Goal: Task Accomplishment & Management: Manage account settings

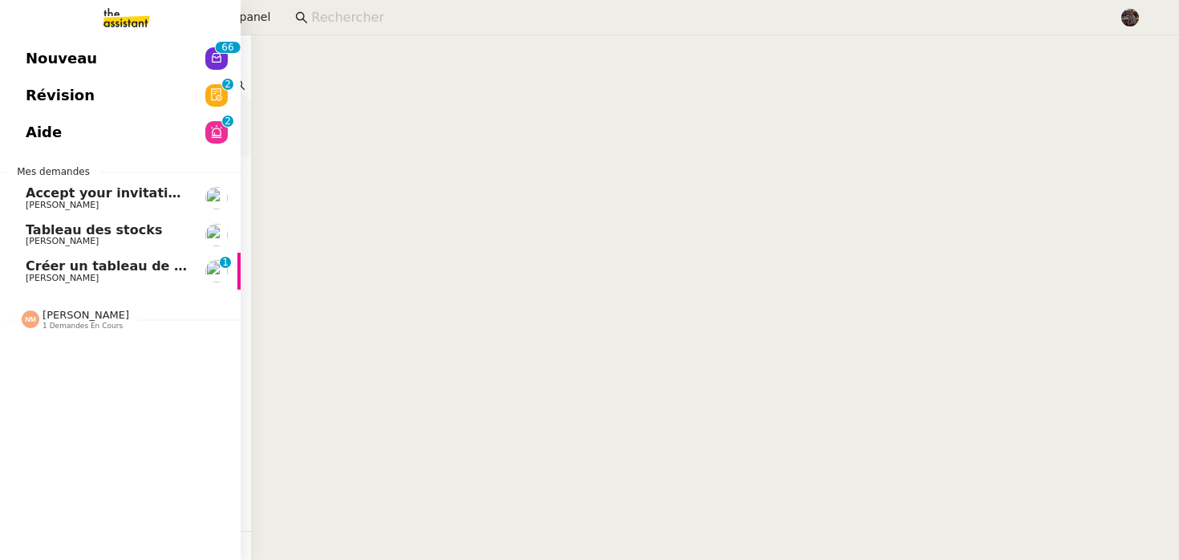
click at [32, 280] on span "[PERSON_NAME]" at bounding box center [62, 278] width 73 height 10
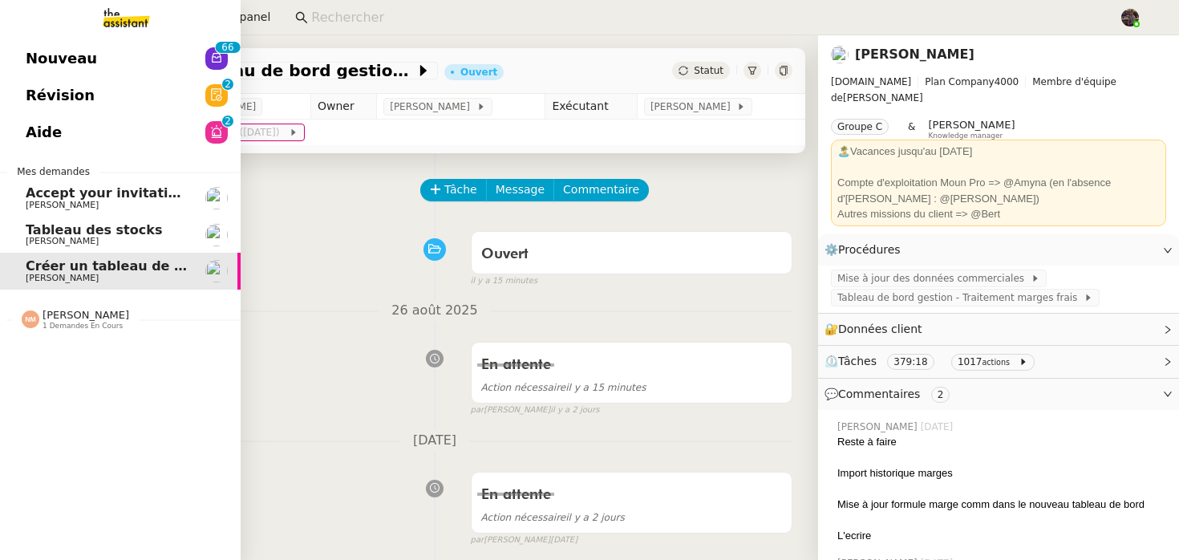
click at [36, 47] on span "Nouveau" at bounding box center [61, 59] width 71 height 24
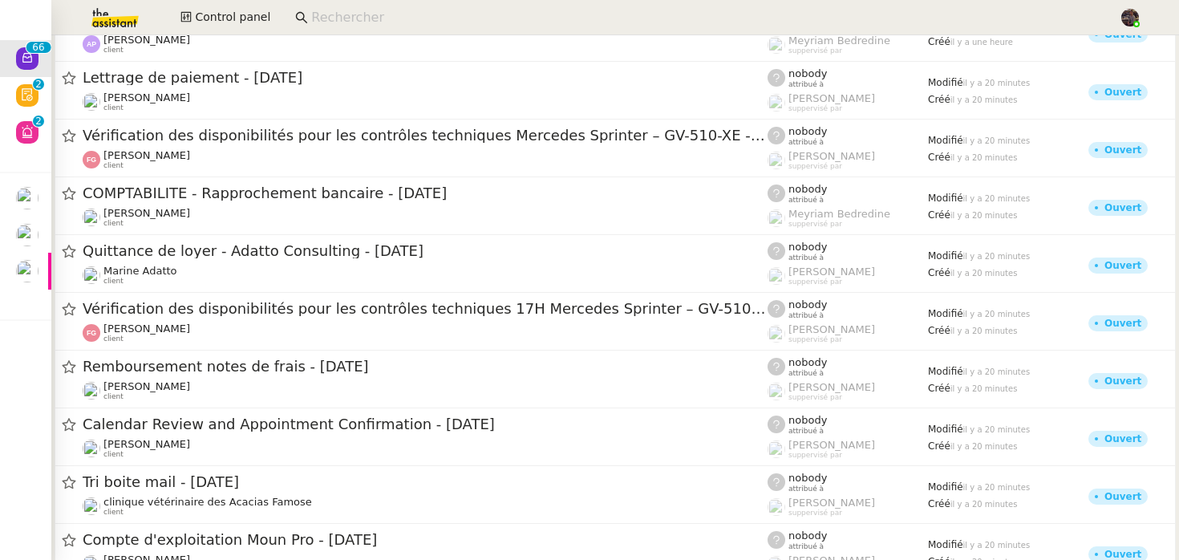
scroll to position [3499, 0]
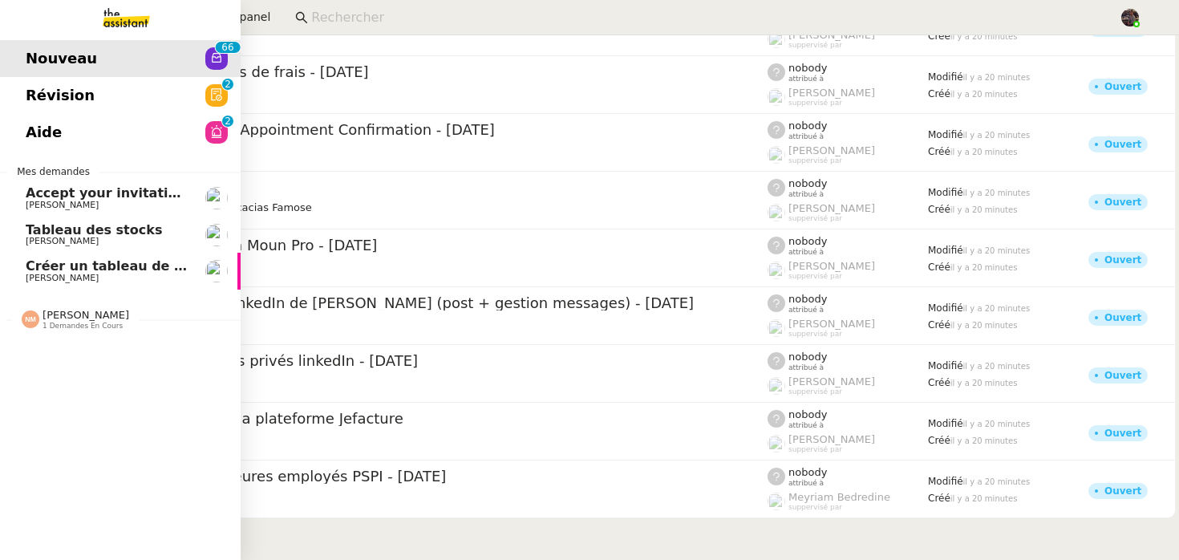
click at [59, 318] on span "[PERSON_NAME]" at bounding box center [86, 315] width 87 height 12
click at [79, 360] on span "[PERSON_NAME]" at bounding box center [62, 361] width 73 height 10
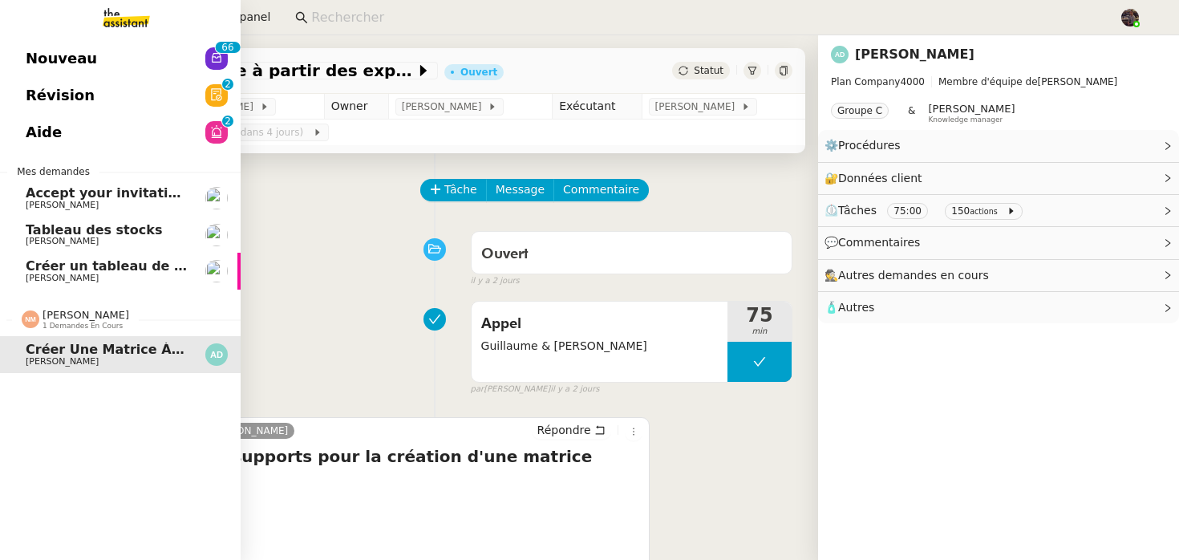
click at [29, 37] on div "Nouveau 0 1 2 3 4 5 6 7 8 9 0 1 2 3 4 5 6 7 8 9 Révision 0 1 2 3 4 5 6 7 8 9 Ai…" at bounding box center [120, 297] width 241 height 525
click at [63, 60] on span "Nouveau" at bounding box center [61, 59] width 71 height 24
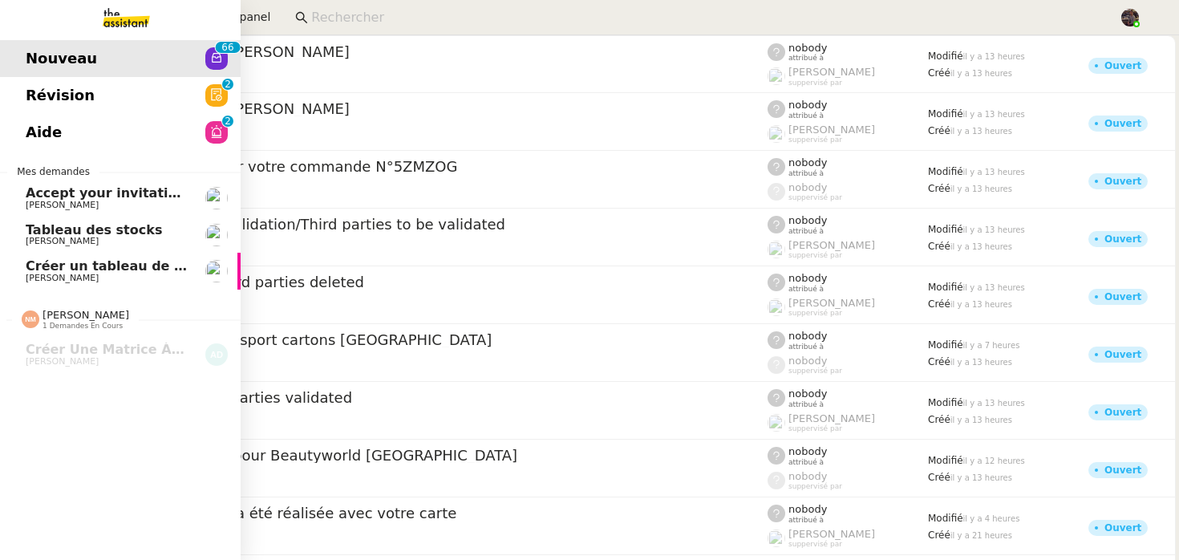
click at [94, 103] on link "Révision 0 1 2 3 4 5 6 7 8 9" at bounding box center [120, 95] width 241 height 37
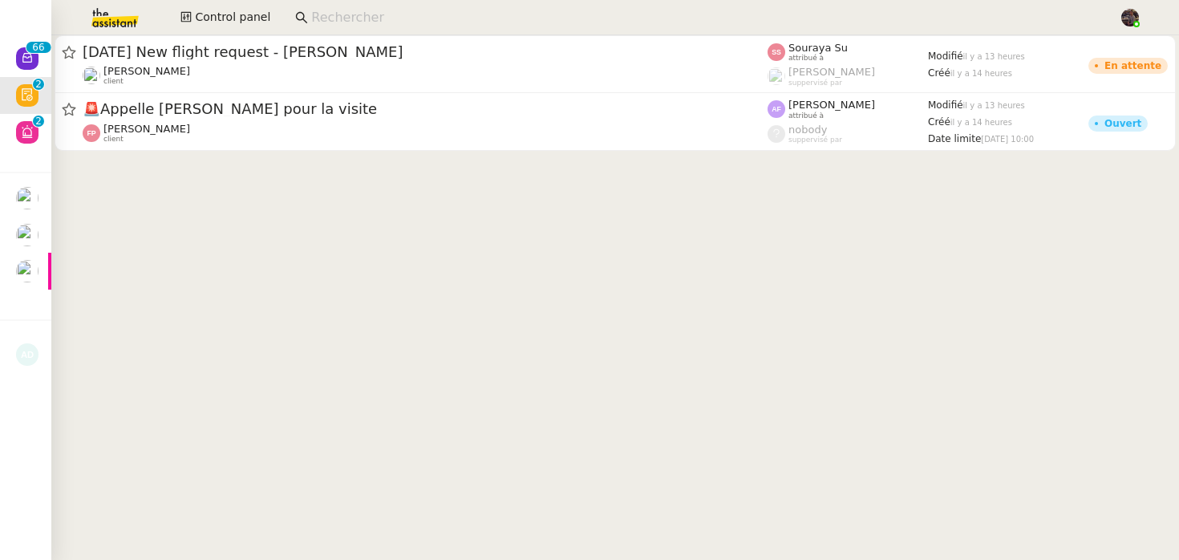
click at [432, 210] on cdk-virtual-scroll-viewport "[DATE] New flight request - [PERSON_NAME] client Souraya Su attribué à [PERSON_…" at bounding box center [615, 297] width 1128 height 525
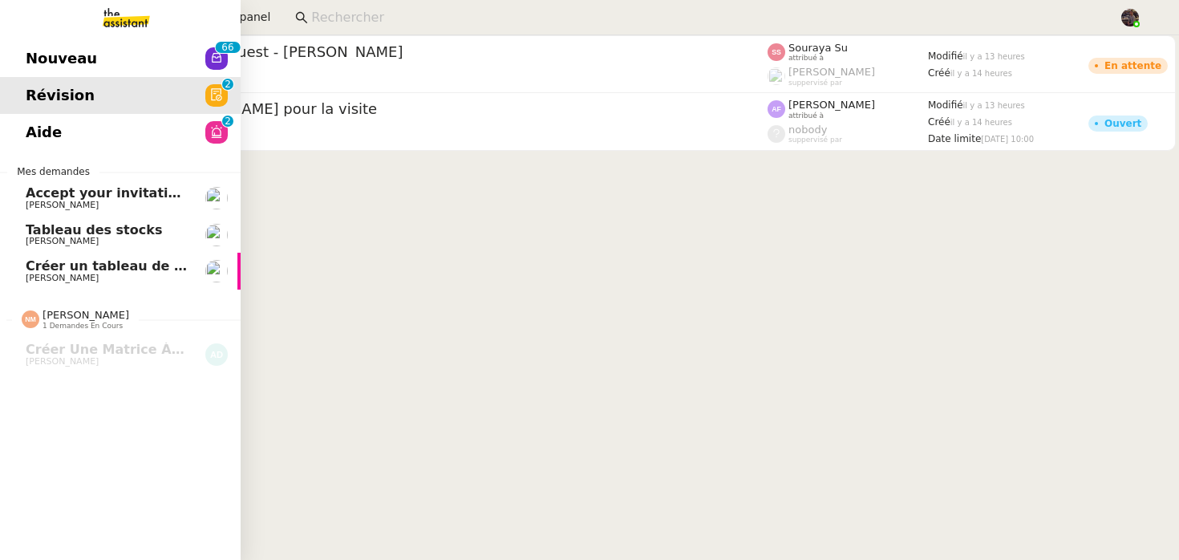
click at [39, 129] on span "Aide" at bounding box center [44, 132] width 36 height 24
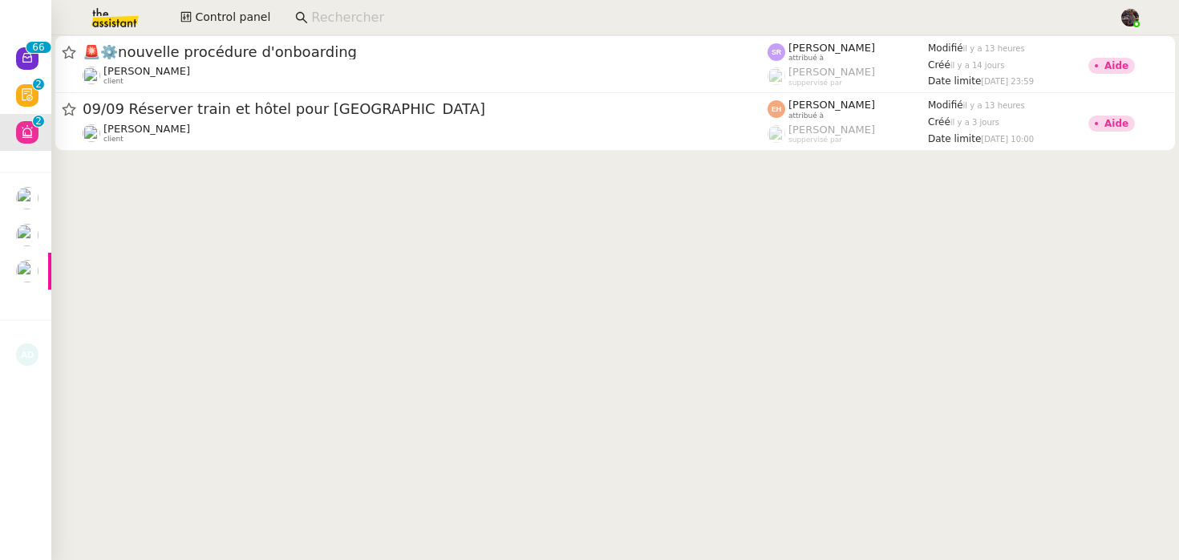
click at [368, 226] on cdk-virtual-scroll-viewport "🚨 ⚙️nouvelle procédure d'onboarding [PERSON_NAME] client [PERSON_NAME] attribué…" at bounding box center [615, 297] width 1128 height 525
click at [369, 226] on cdk-virtual-scroll-viewport "🚨 ⚙️nouvelle procédure d'onboarding [PERSON_NAME] client [PERSON_NAME] attribué…" at bounding box center [615, 297] width 1128 height 525
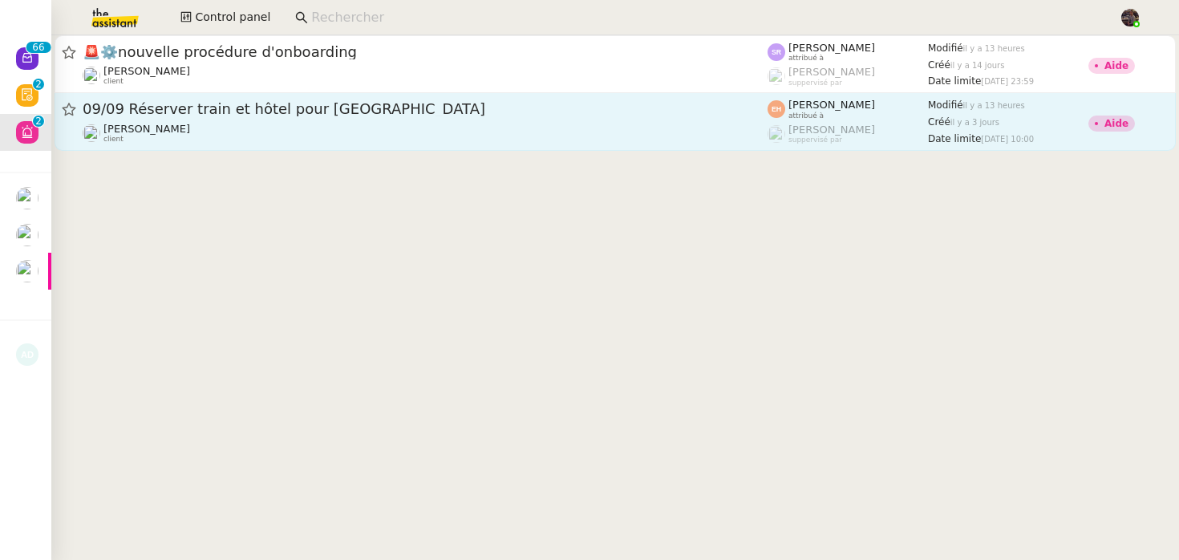
click at [409, 116] on div "09/09 Réserver train et hôtel pour [GEOGRAPHIC_DATA]" at bounding box center [425, 109] width 685 height 20
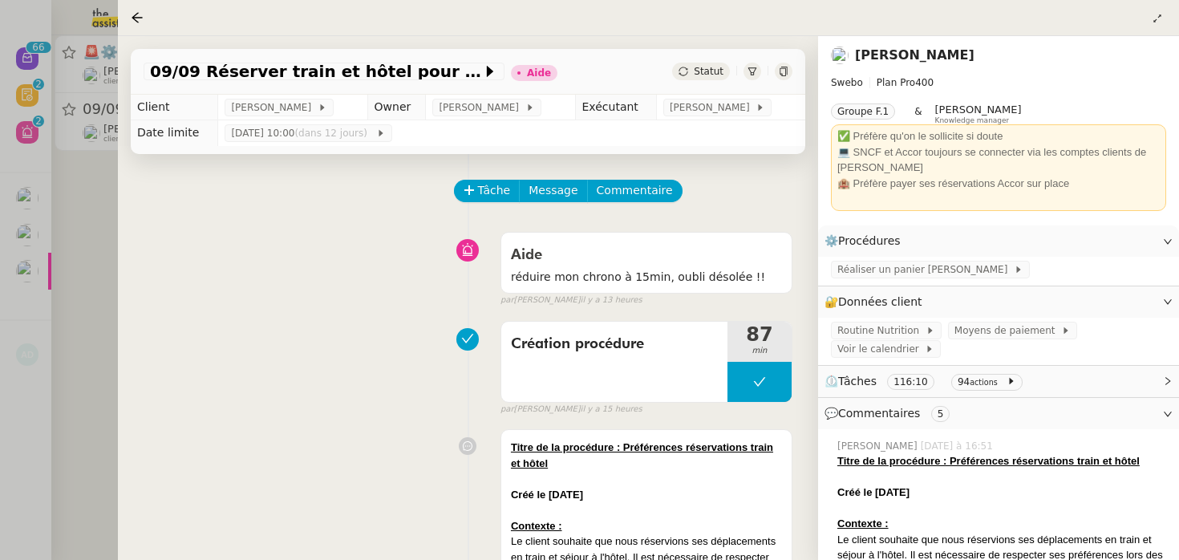
click at [41, 233] on div at bounding box center [589, 280] width 1179 height 560
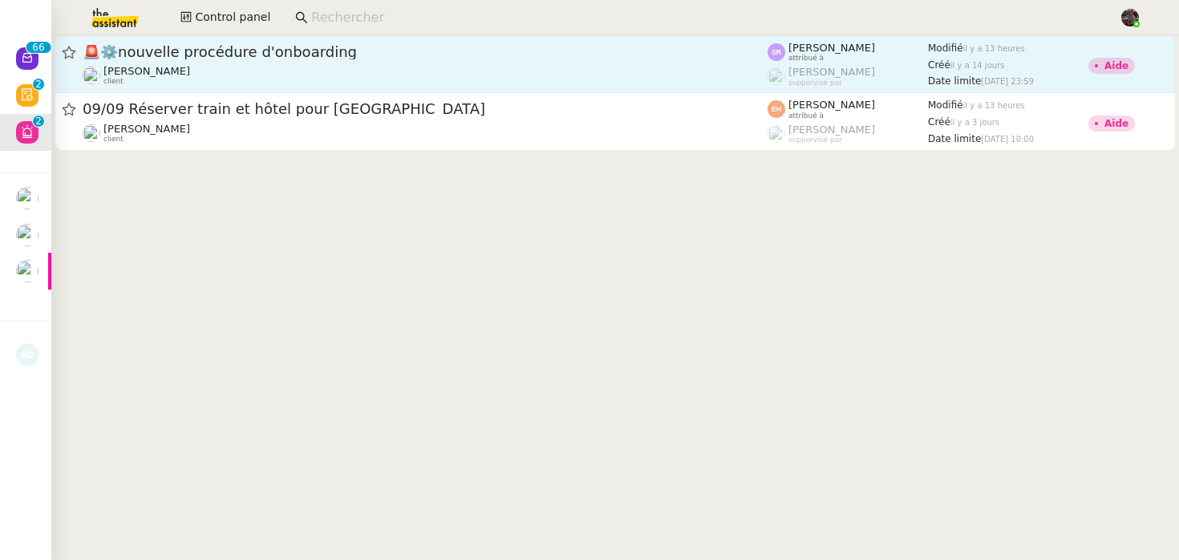
click at [194, 59] on div "🚨 ⚙️nouvelle procédure d'onboarding" at bounding box center [425, 52] width 685 height 19
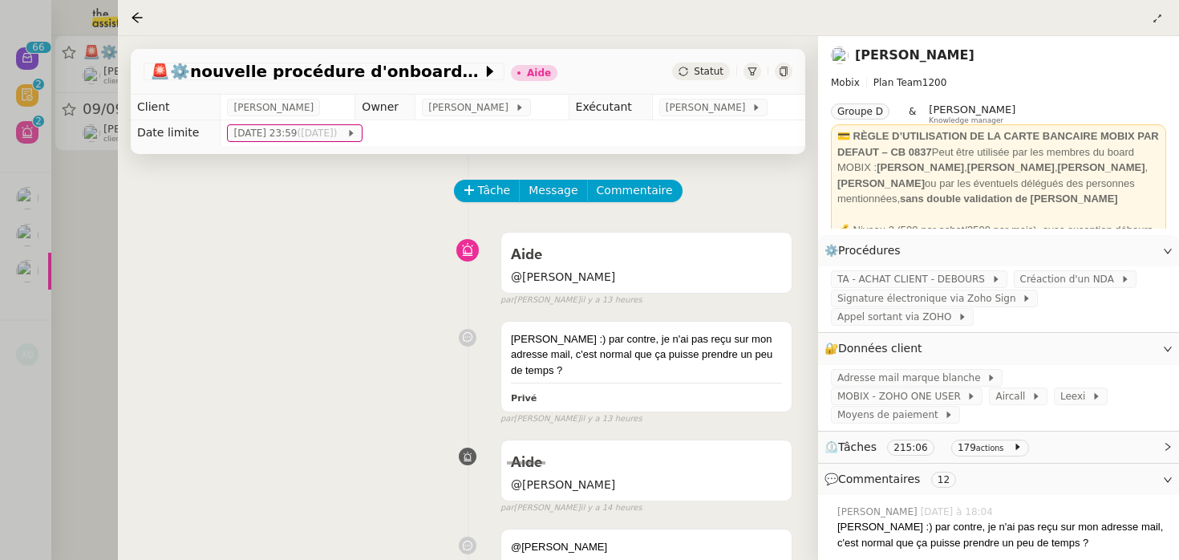
click at [298, 258] on div "Aide @[PERSON_NAME] false par [PERSON_NAME] il y a 13 heures" at bounding box center [468, 266] width 649 height 83
click at [89, 306] on div at bounding box center [589, 280] width 1179 height 560
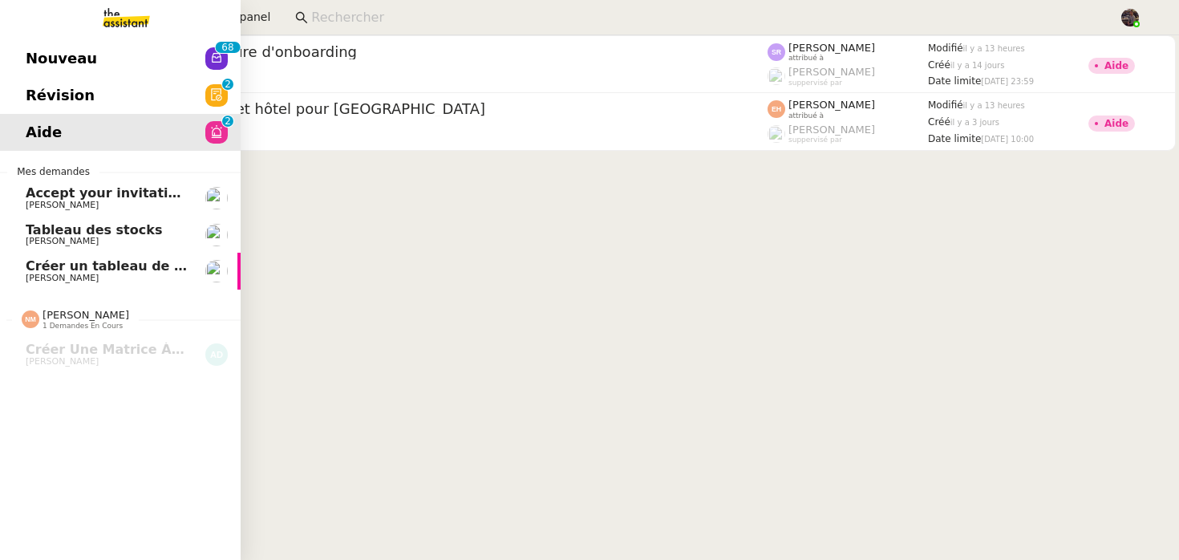
click at [52, 254] on link "Créer un tableau de bord gestion marge PAF [PERSON_NAME]" at bounding box center [120, 271] width 241 height 37
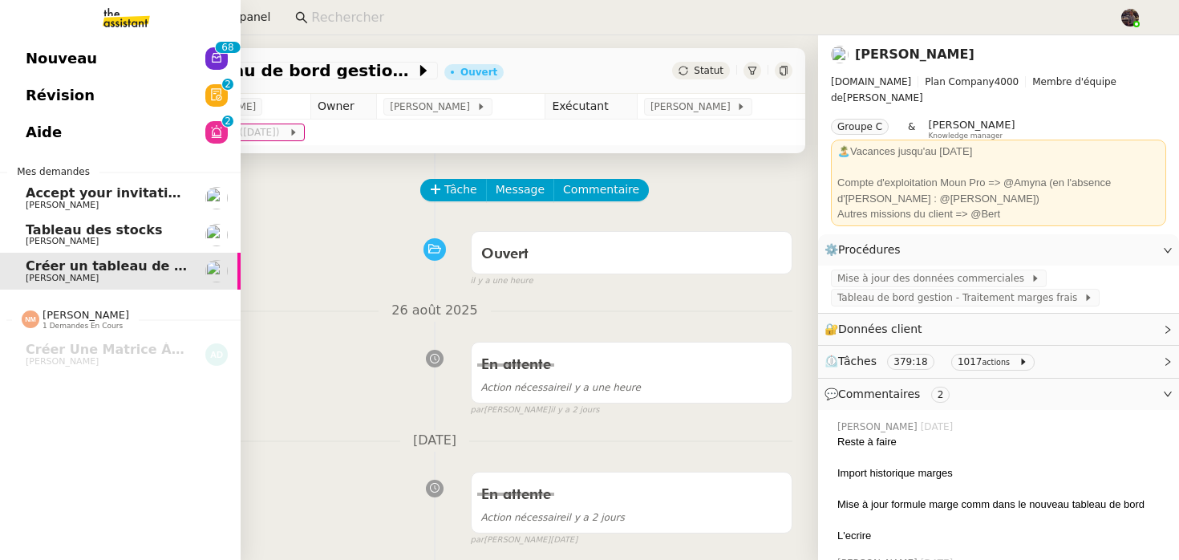
click at [121, 74] on link "Nouveau 0 1 2 3 4 5 6 7 8 9 0 1 2 3 4 5 6 7 8 9" at bounding box center [120, 58] width 241 height 37
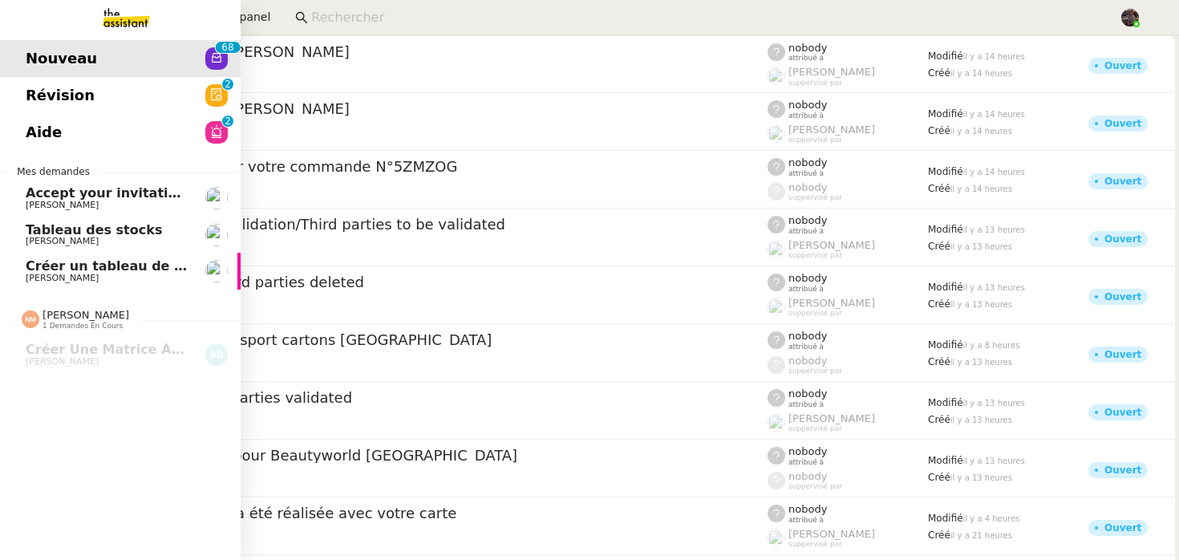
click at [62, 104] on span "Révision" at bounding box center [60, 95] width 69 height 24
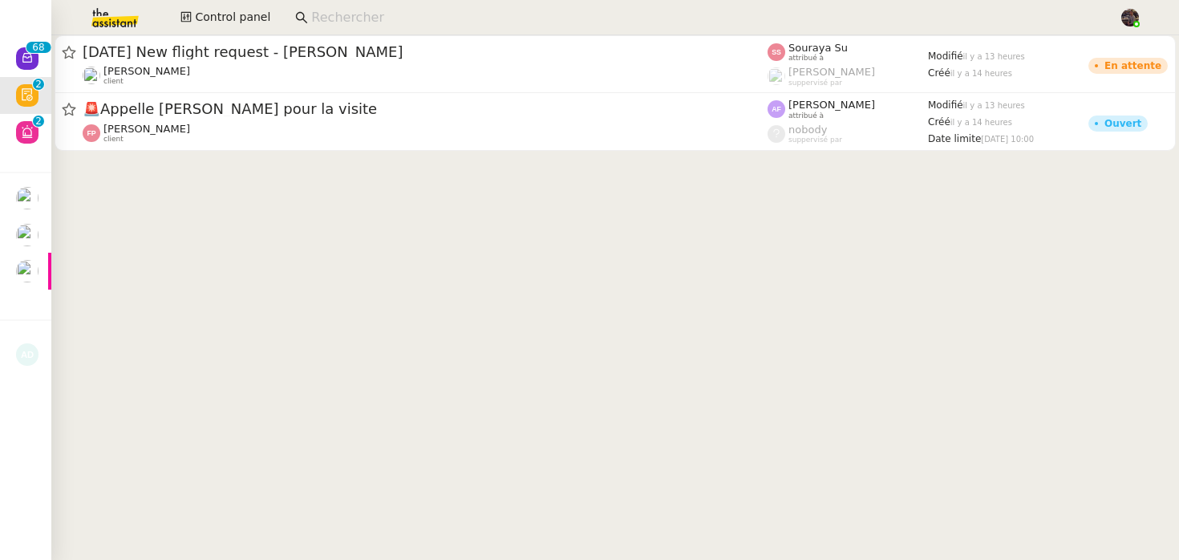
click at [158, 318] on cdk-virtual-scroll-viewport "[DATE] New flight request - [PERSON_NAME] client Souraya Su attribué à [PERSON_…" at bounding box center [615, 297] width 1128 height 525
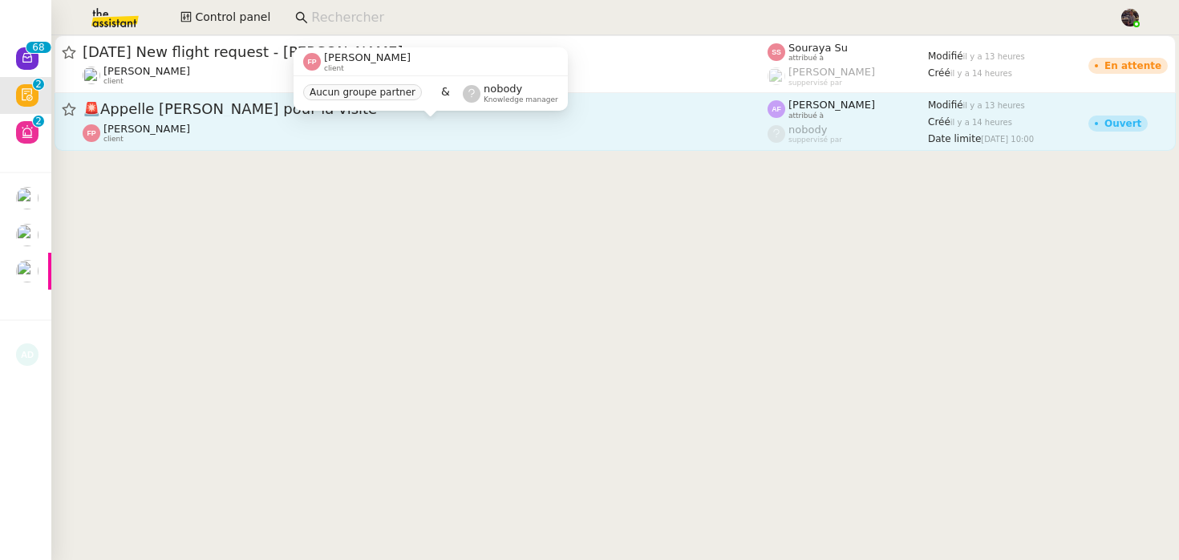
click at [238, 135] on div "[PERSON_NAME] client" at bounding box center [425, 133] width 685 height 21
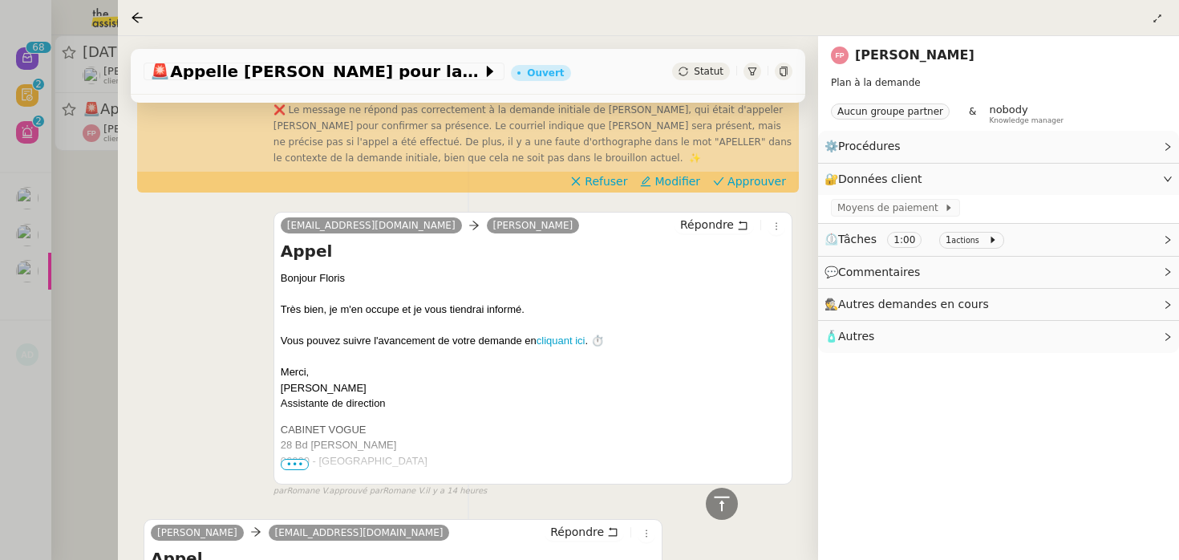
scroll to position [518, 0]
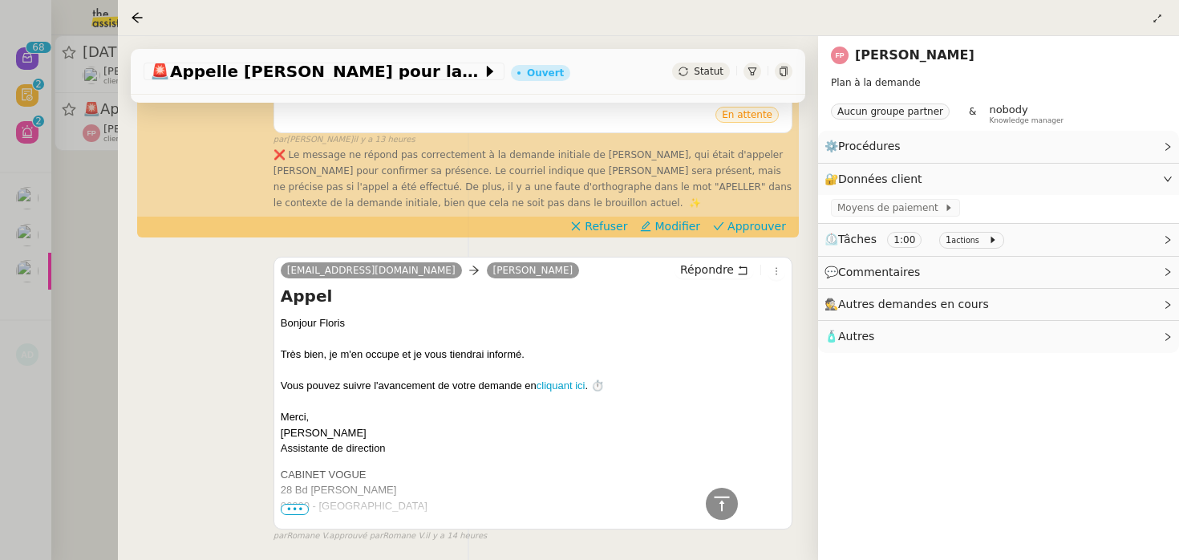
click at [233, 378] on div "[EMAIL_ADDRESS][DOMAIN_NAME] [PERSON_NAME] Répondre Appel Bonjour [PERSON_NAME]…" at bounding box center [468, 392] width 649 height 301
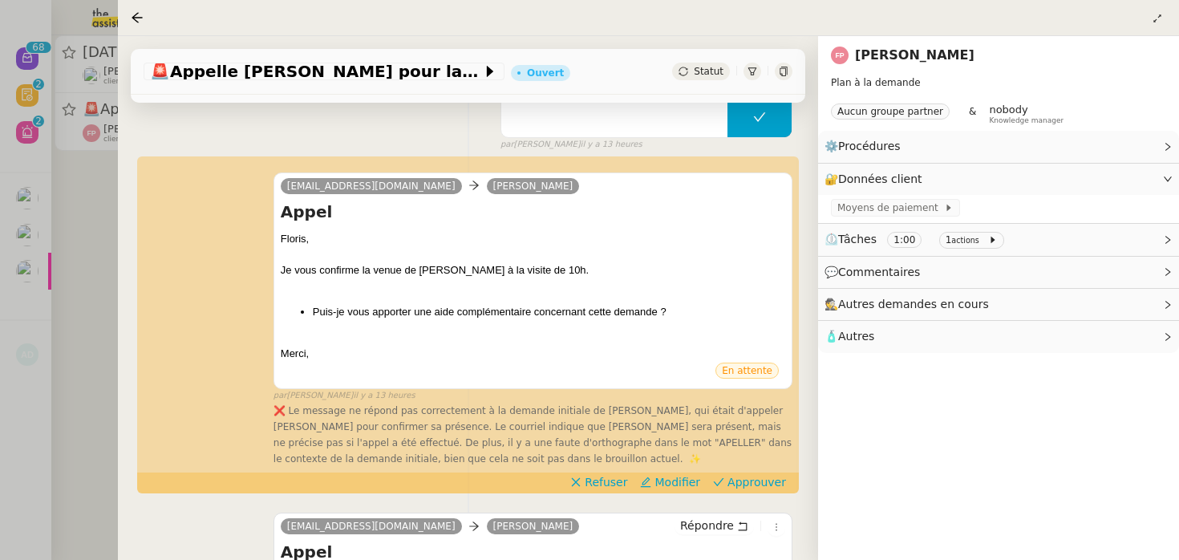
scroll to position [148, 0]
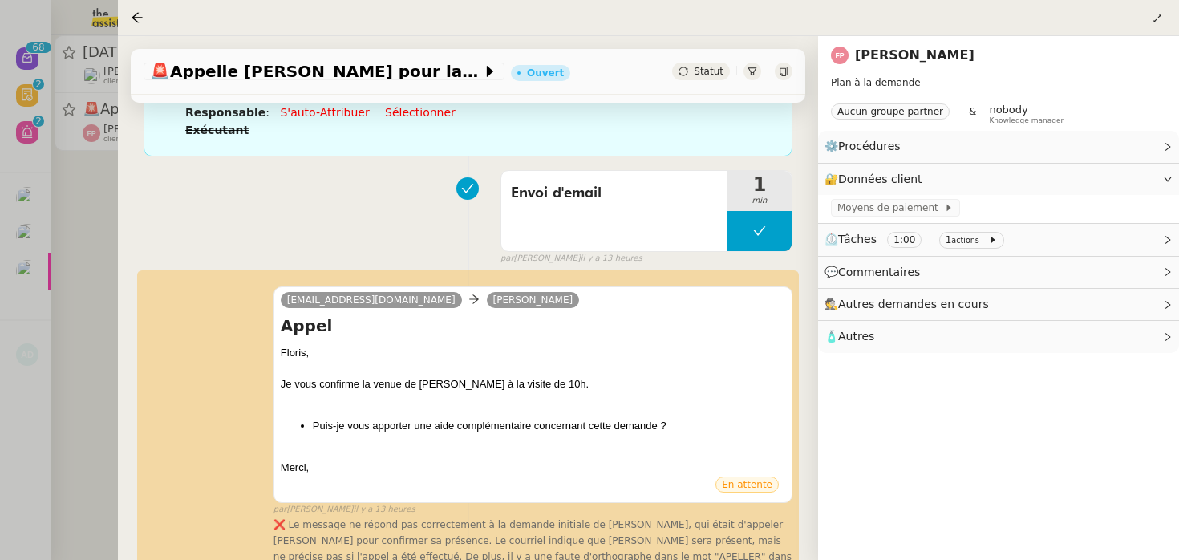
click at [111, 359] on div at bounding box center [589, 280] width 1179 height 560
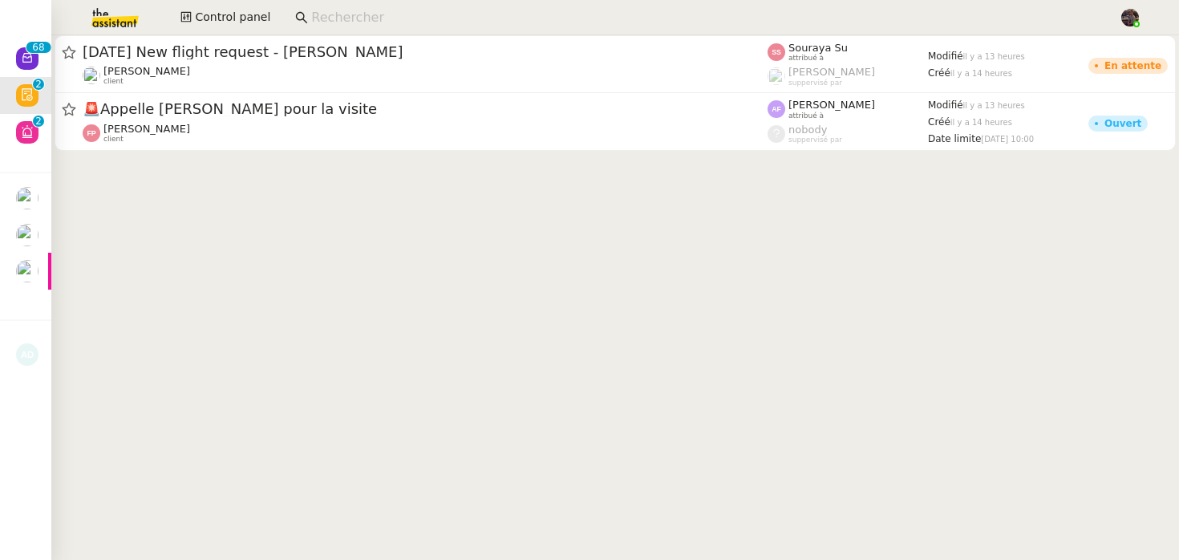
click at [257, 225] on cdk-virtual-scroll-viewport "[DATE] New flight request - [PERSON_NAME] client Souraya Su attribué à [PERSON_…" at bounding box center [615, 297] width 1128 height 525
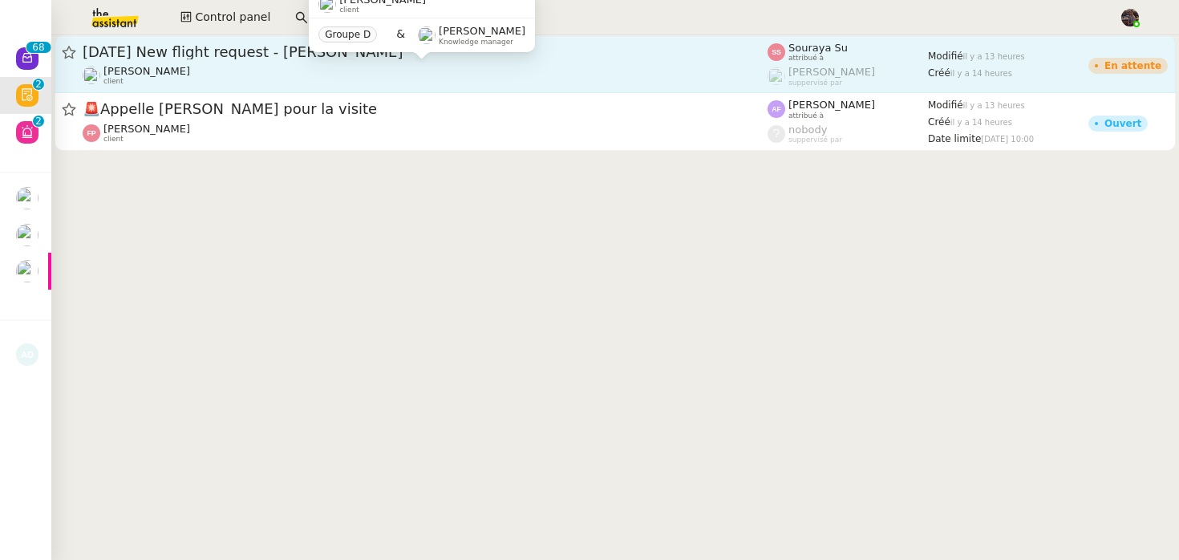
click at [301, 77] on div "[PERSON_NAME] client" at bounding box center [425, 75] width 685 height 21
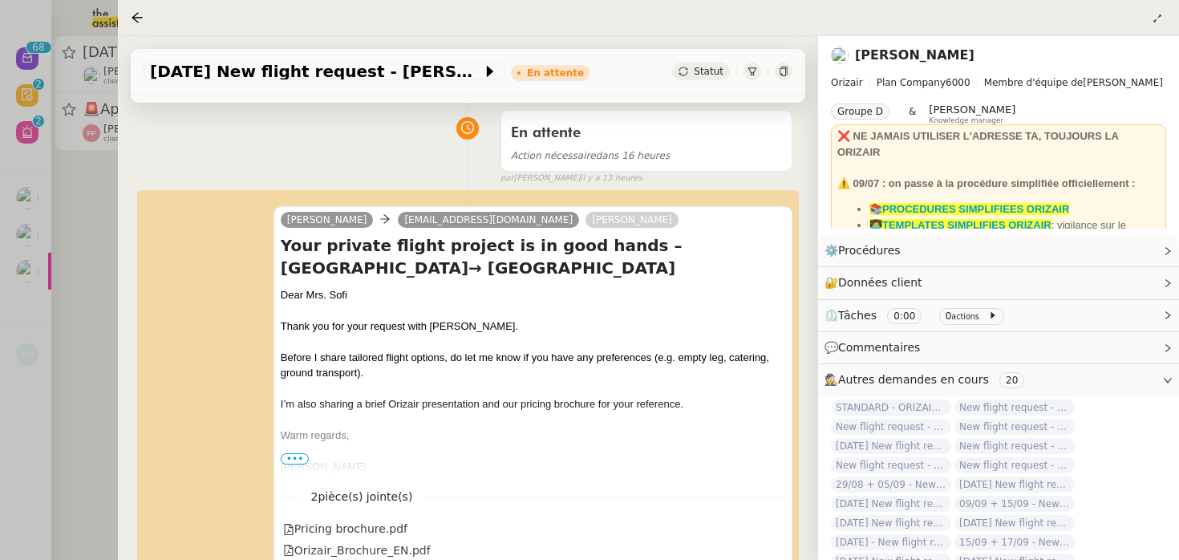
scroll to position [229, 0]
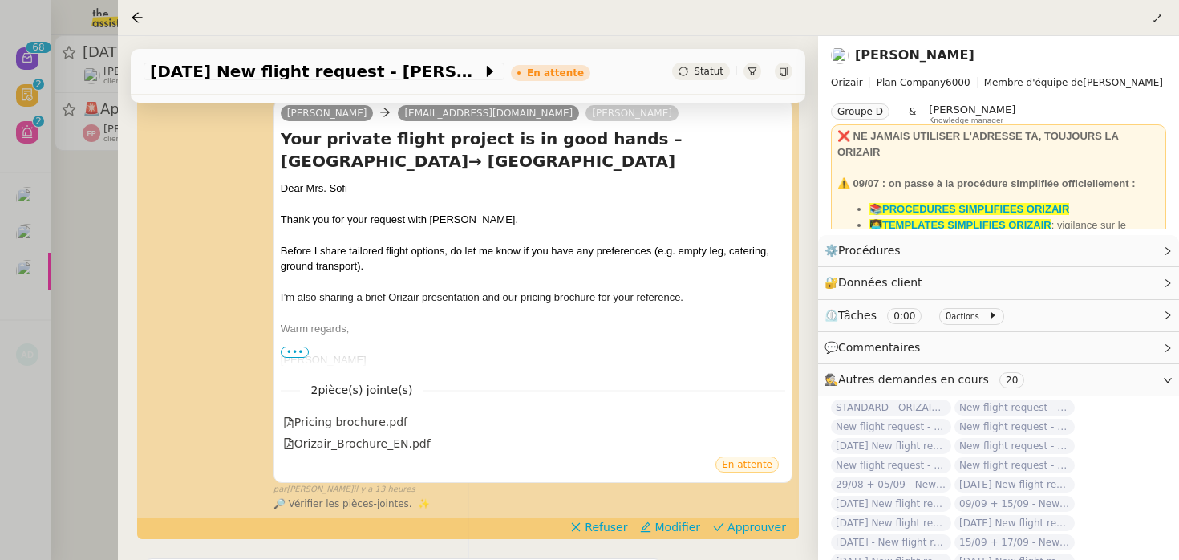
click at [86, 328] on div at bounding box center [589, 280] width 1179 height 560
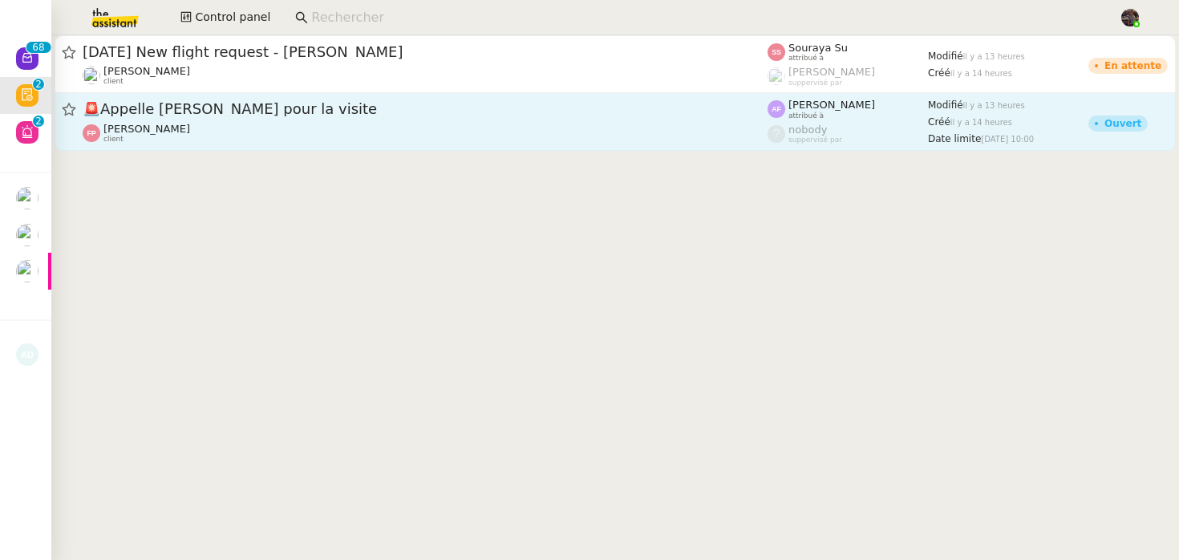
click at [229, 140] on div "[PERSON_NAME] client" at bounding box center [425, 133] width 685 height 21
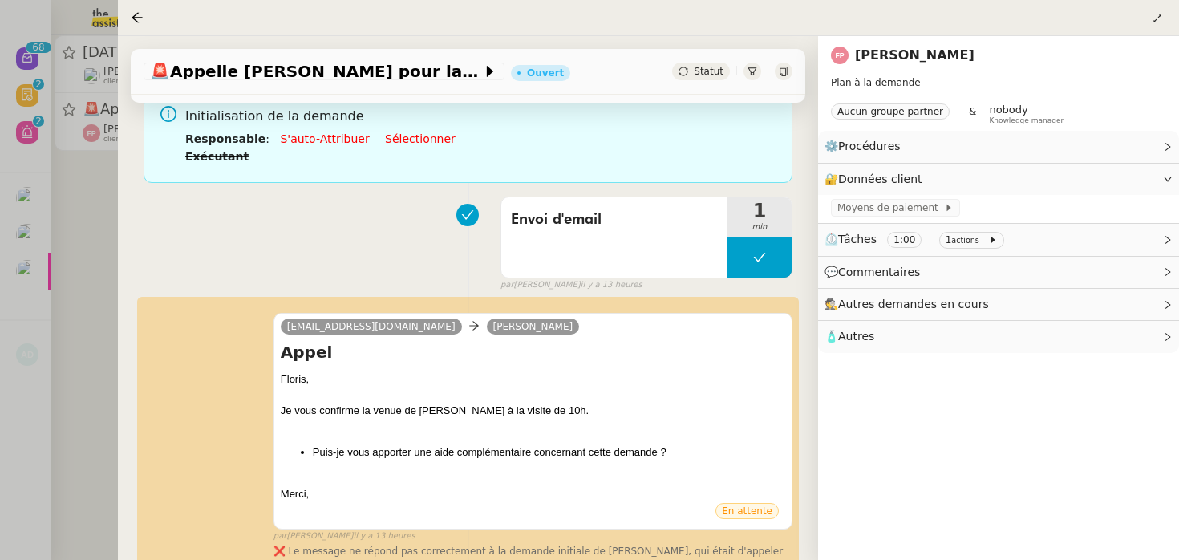
scroll to position [160, 0]
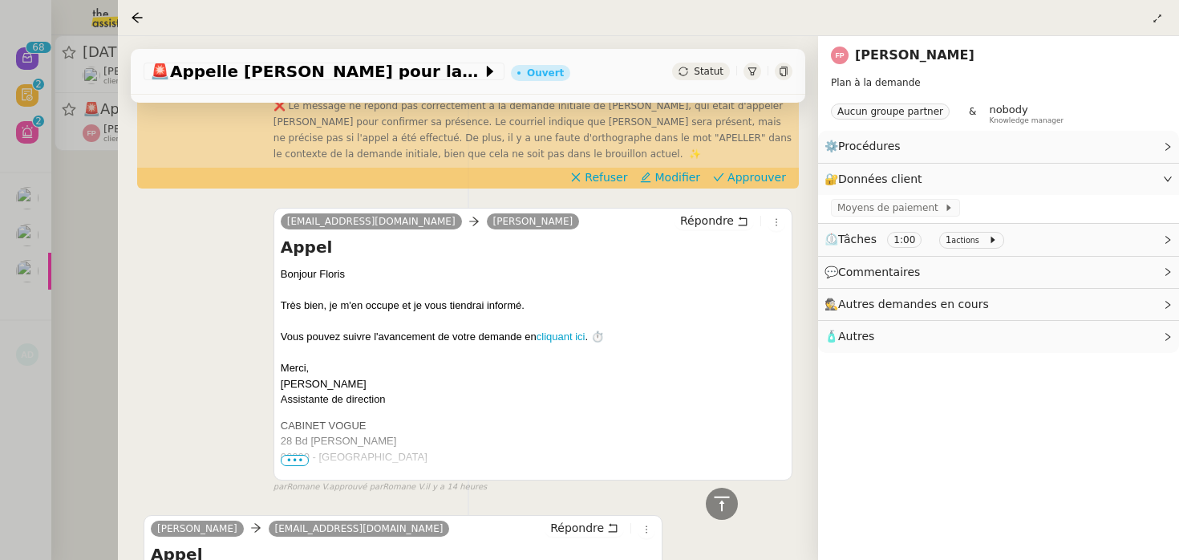
click at [151, 385] on div "[EMAIL_ADDRESS][DOMAIN_NAME] [PERSON_NAME] Répondre Appel Bonjour [PERSON_NAME]…" at bounding box center [468, 343] width 649 height 301
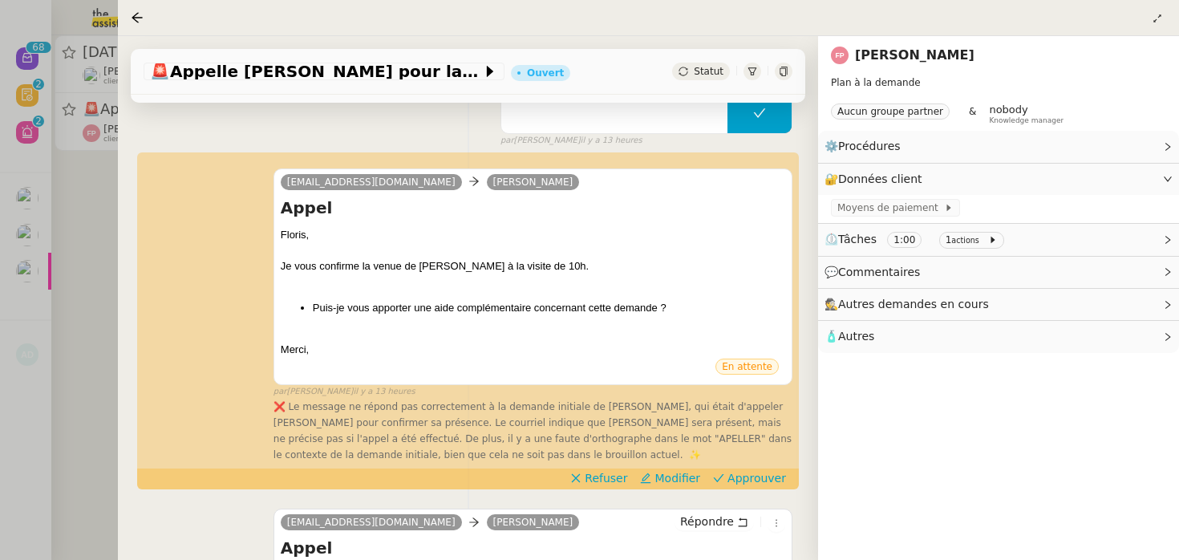
scroll to position [0, 0]
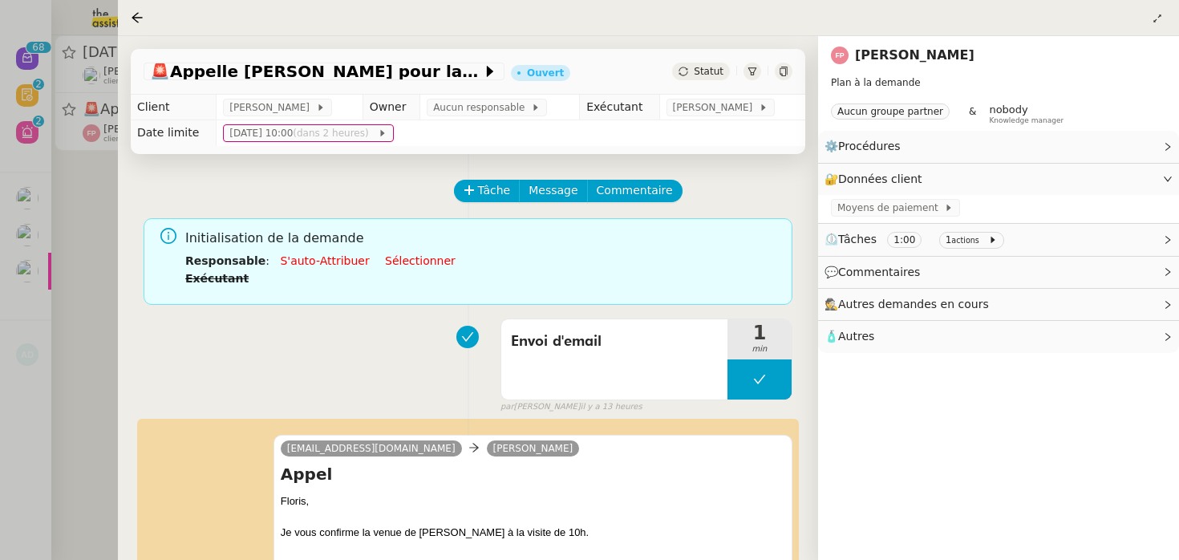
click at [75, 283] on div at bounding box center [589, 280] width 1179 height 560
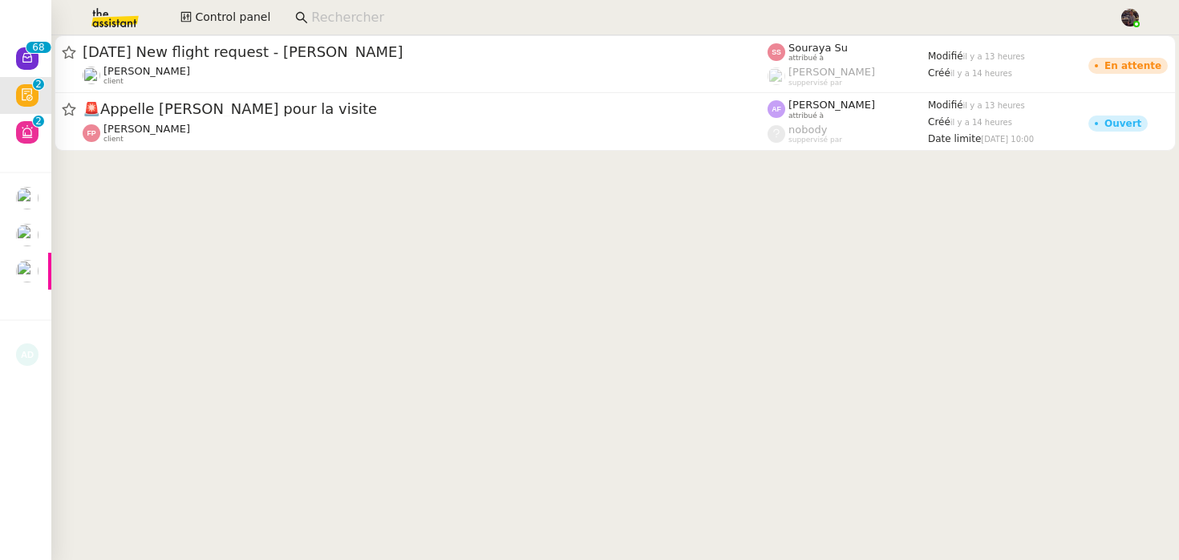
click at [52, 49] on div "[DATE] New flight request - [PERSON_NAME] client Souraya Su attribué à [PERSON_…" at bounding box center [615, 64] width 1128 height 58
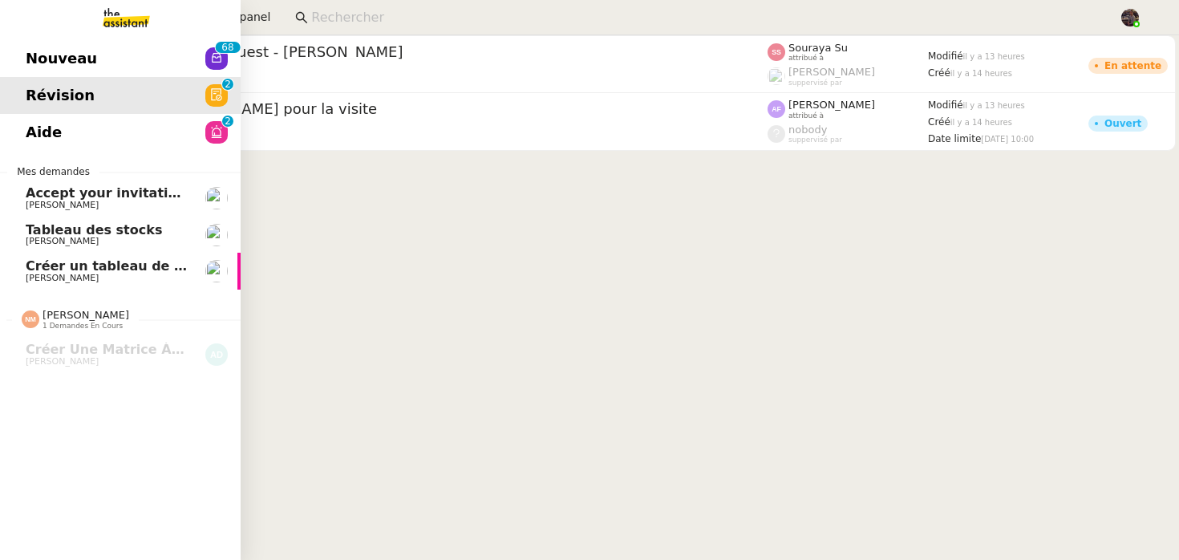
click at [39, 49] on span "Nouveau" at bounding box center [61, 59] width 71 height 24
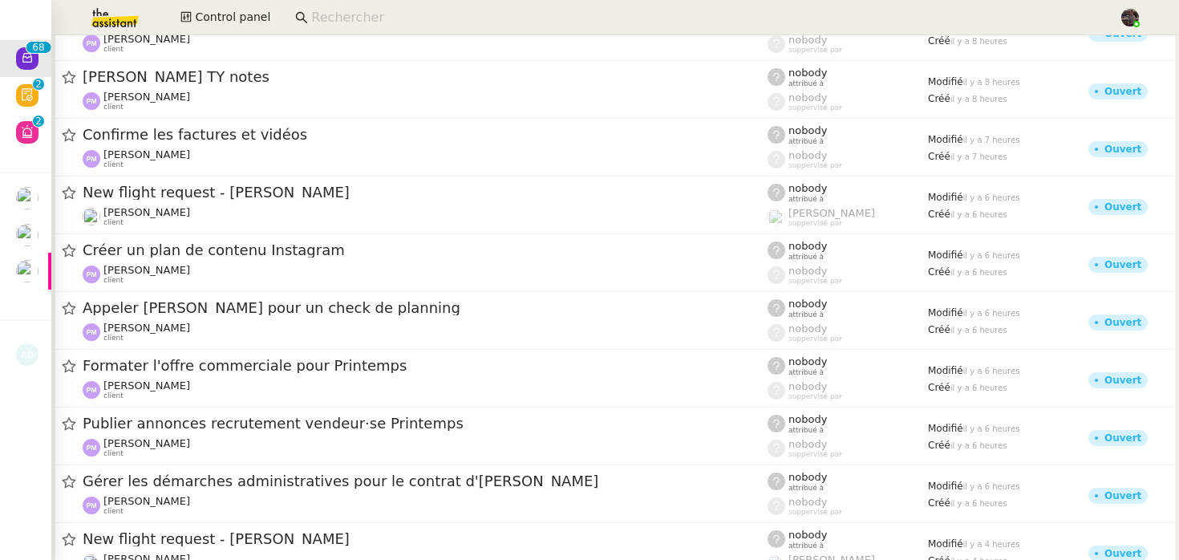
scroll to position [3621, 0]
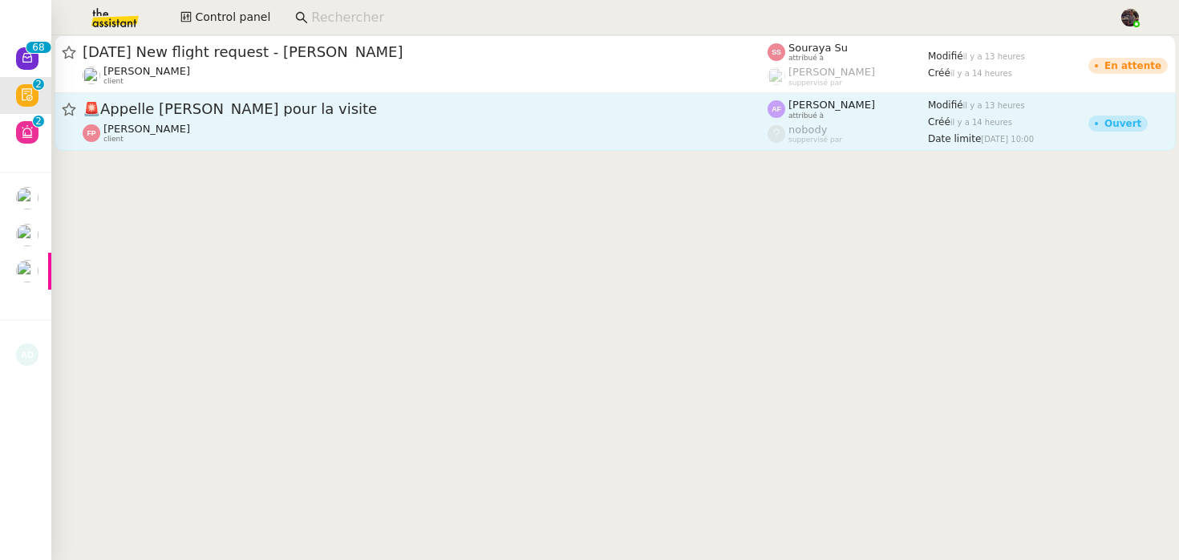
click at [193, 149] on link "🚨 Appelle [PERSON_NAME] pour la visite [GEOGRAPHIC_DATA][PERSON_NAME] client [P…" at bounding box center [615, 122] width 1121 height 58
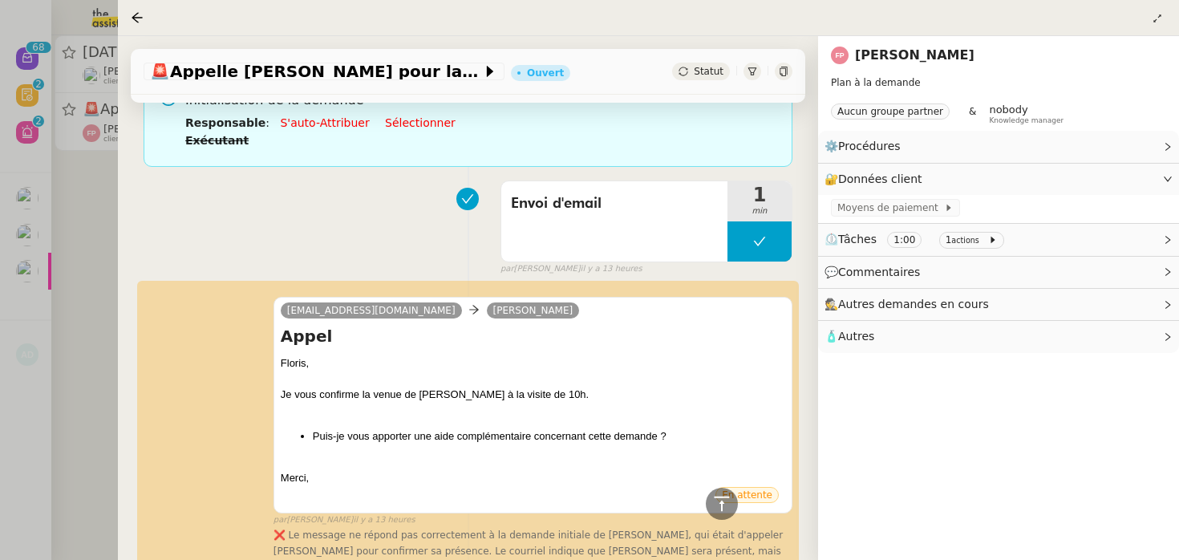
scroll to position [119, 0]
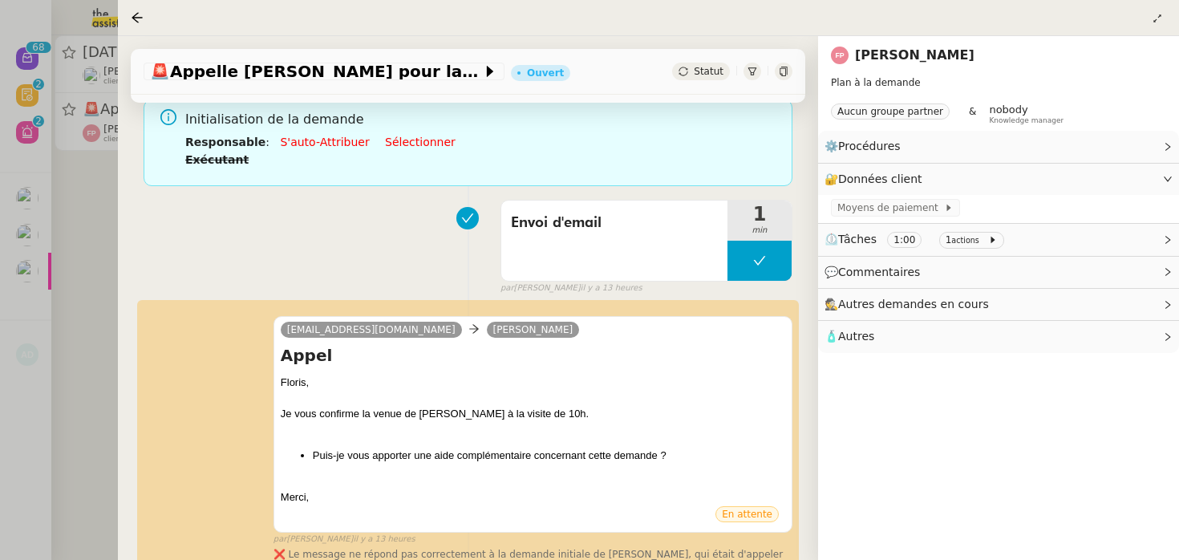
click at [113, 360] on div at bounding box center [589, 280] width 1179 height 560
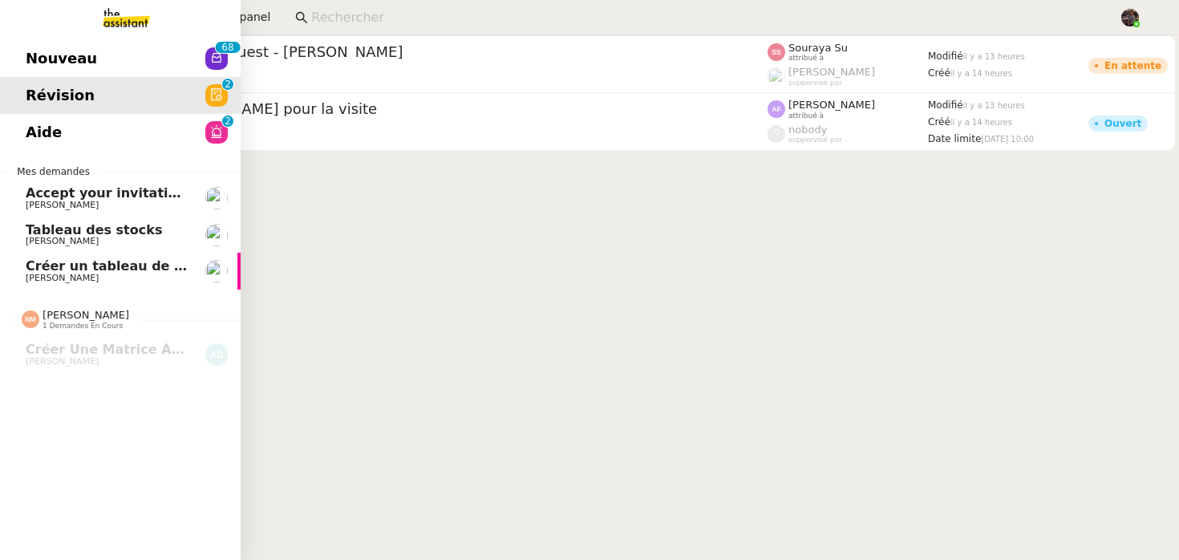
click at [51, 52] on span "Nouveau" at bounding box center [61, 59] width 71 height 24
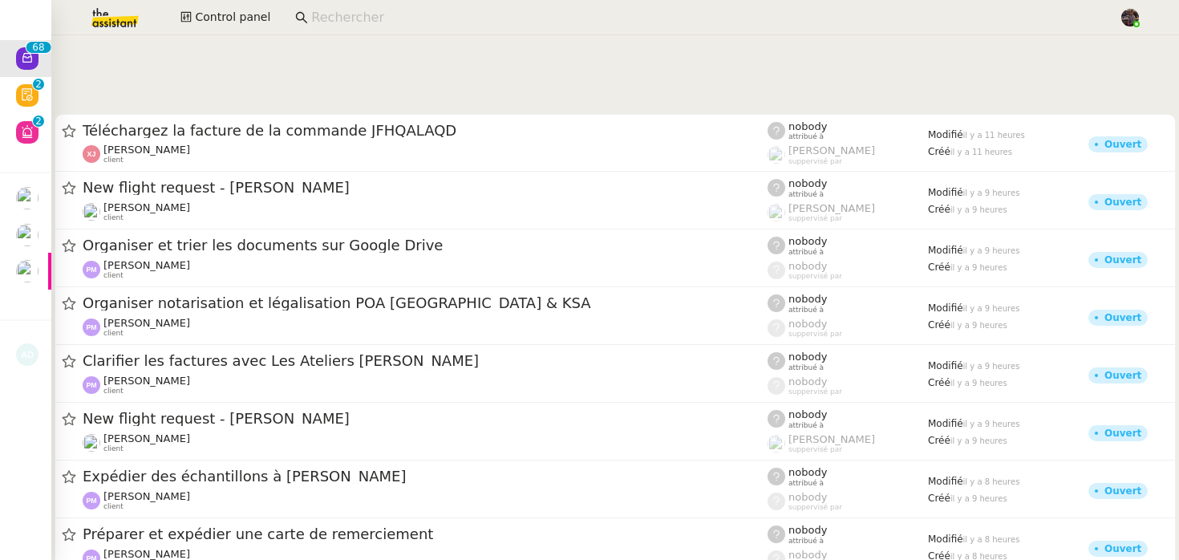
scroll to position [2018, 0]
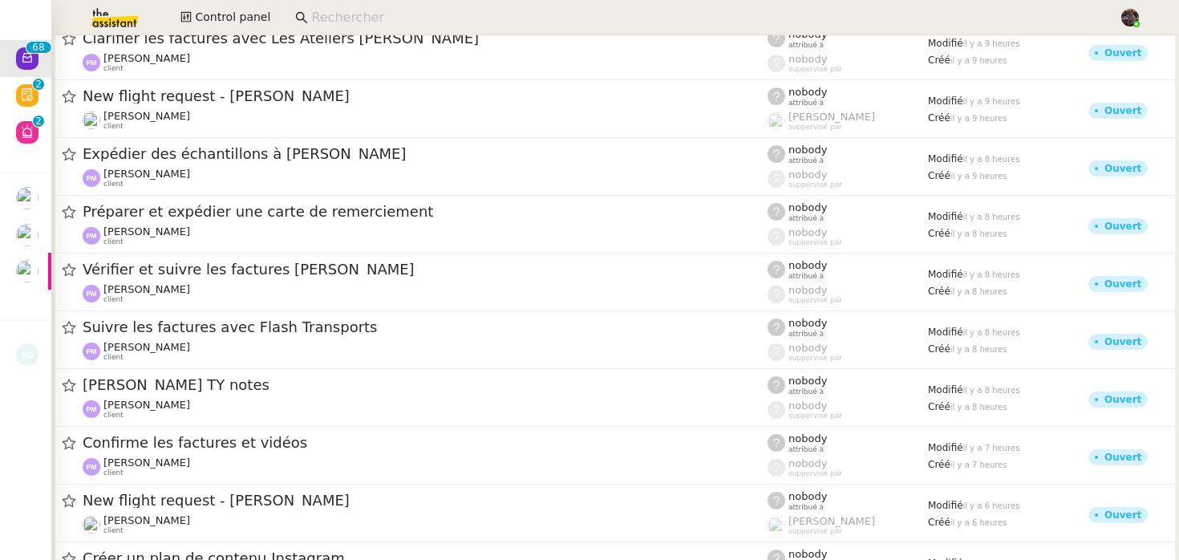
click at [339, 20] on input at bounding box center [707, 18] width 792 height 22
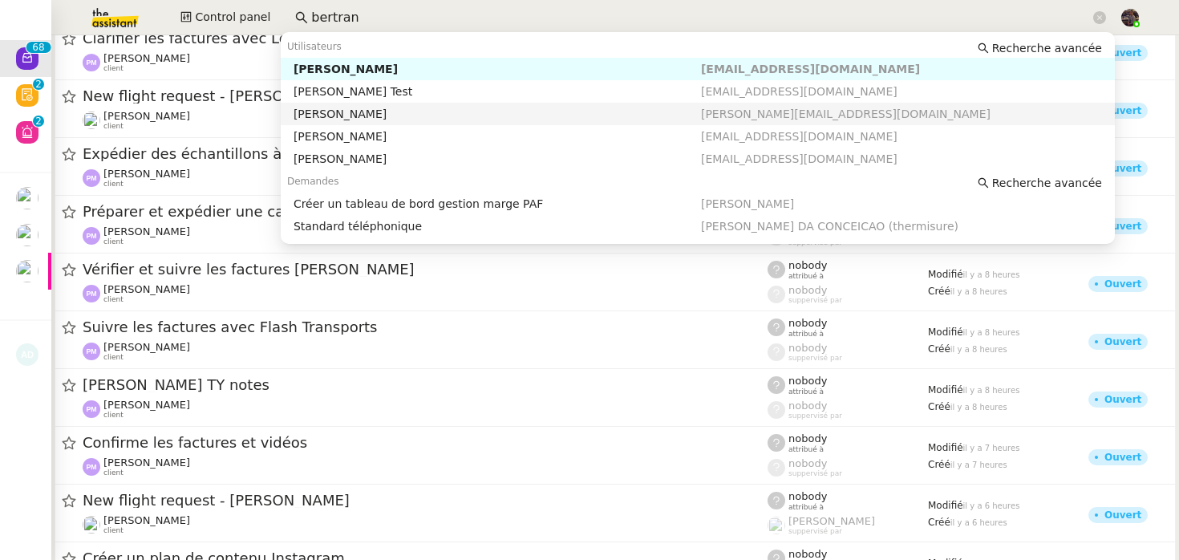
click at [395, 107] on div "[PERSON_NAME]" at bounding box center [497, 114] width 407 height 14
type input "bertran"
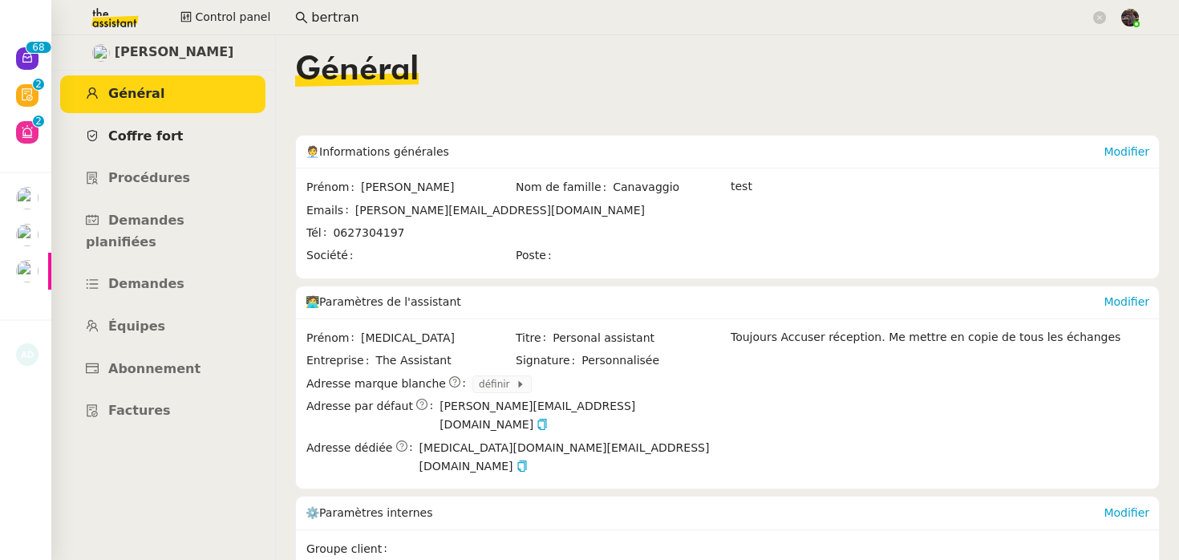
click at [137, 136] on span "Coffre fort" at bounding box center [145, 135] width 75 height 15
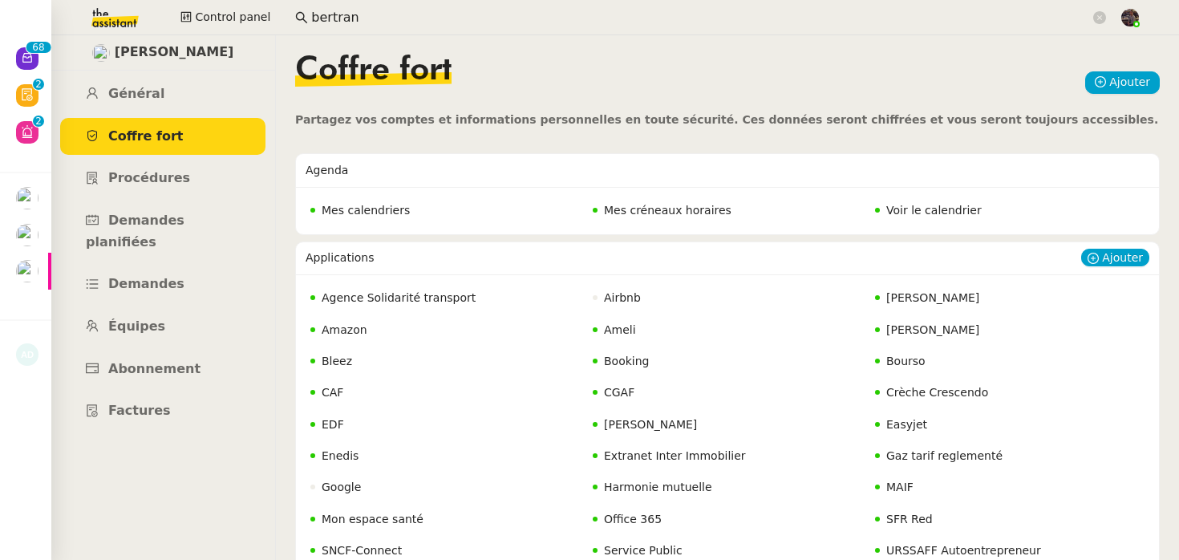
scroll to position [200, 0]
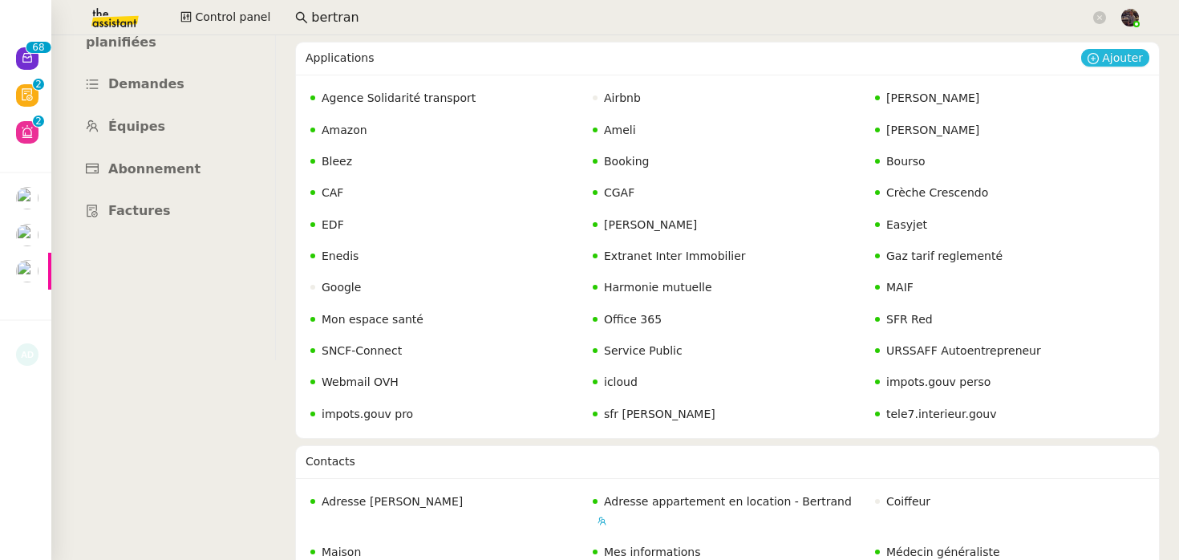
click at [1103, 66] on button "Ajouter" at bounding box center [1115, 58] width 68 height 18
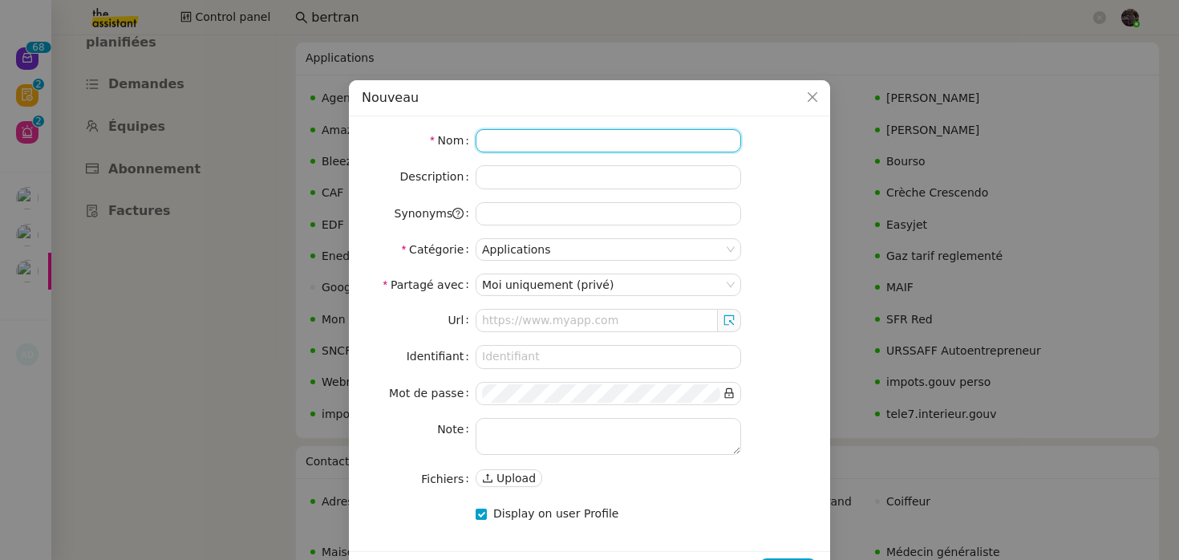
click at [622, 143] on input at bounding box center [609, 140] width 266 height 23
type input "Cherchemi"
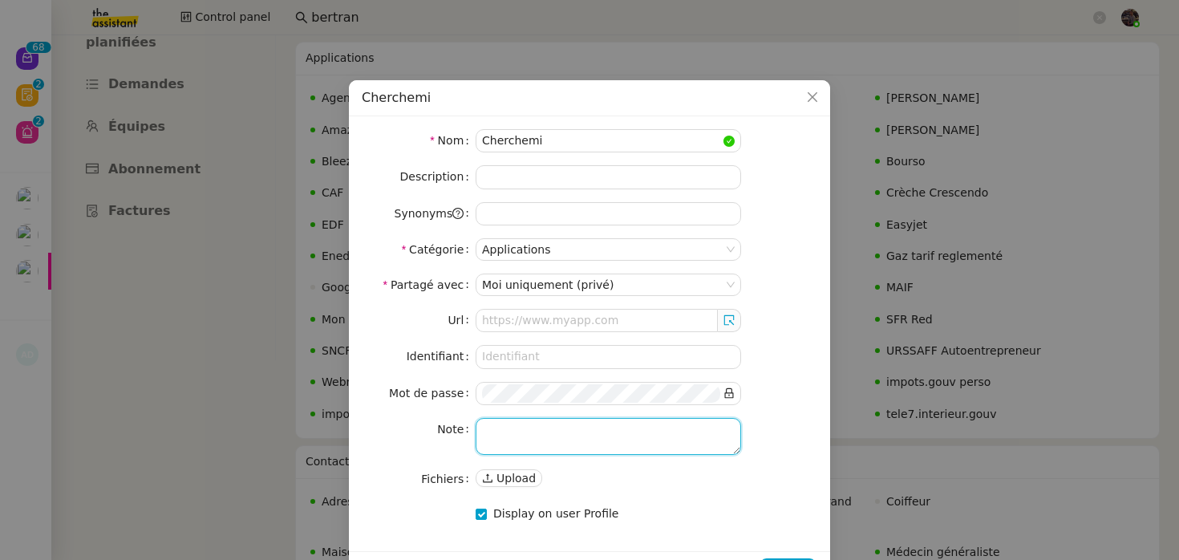
click at [508, 422] on textarea at bounding box center [609, 436] width 266 height 37
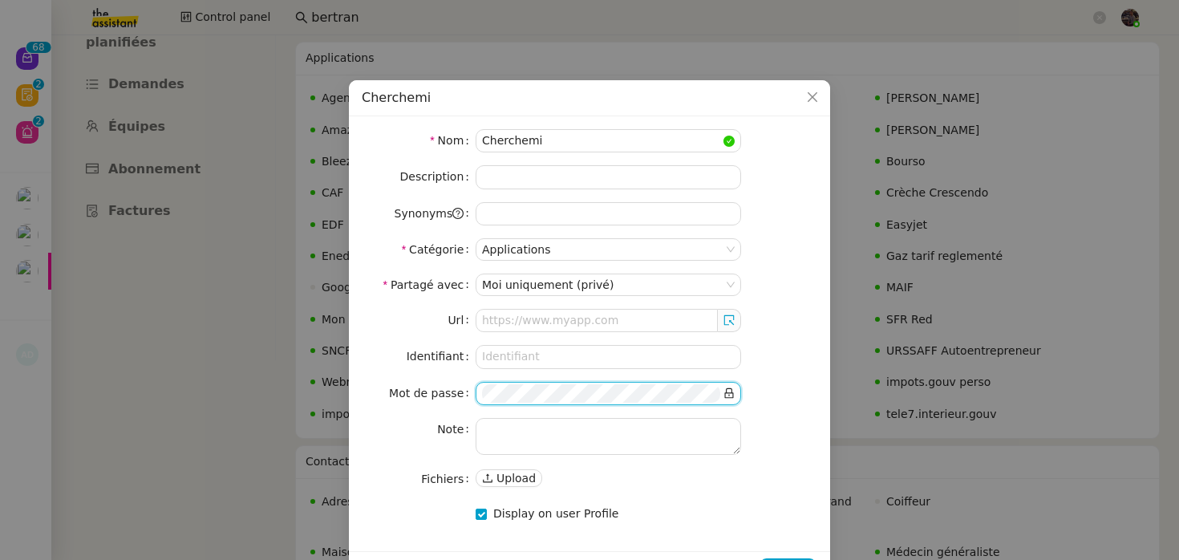
click at [737, 398] on nz-input-group at bounding box center [609, 393] width 266 height 23
click at [736, 398] on nz-input-group at bounding box center [609, 393] width 266 height 23
click at [728, 394] on icon at bounding box center [729, 392] width 11 height 11
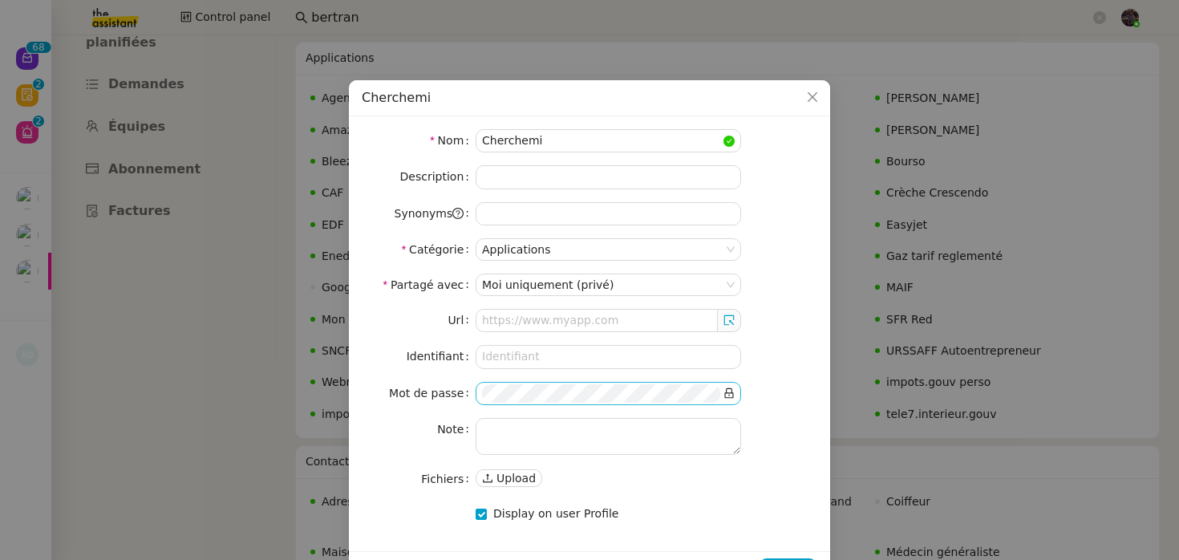
click at [549, 414] on div "Url Identifiant Mot de passe Note Fichiers Upload" at bounding box center [590, 399] width 456 height 181
click at [545, 423] on textarea at bounding box center [609, 436] width 266 height 37
type textarea "Mdp = code client"
click at [548, 346] on input at bounding box center [609, 356] width 266 height 23
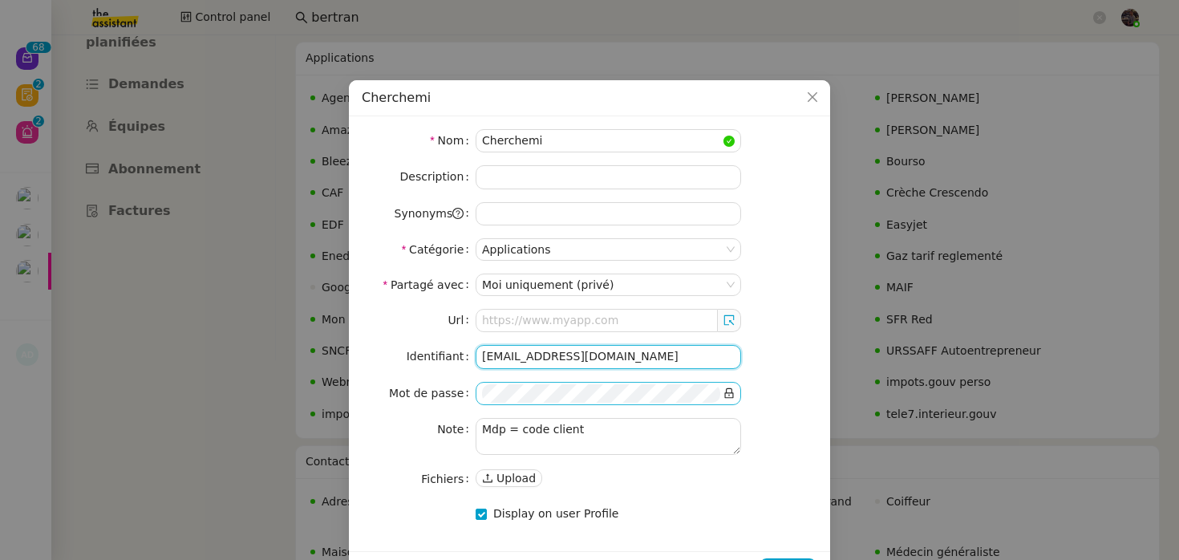
type input "[EMAIL_ADDRESS][DOMAIN_NAME]"
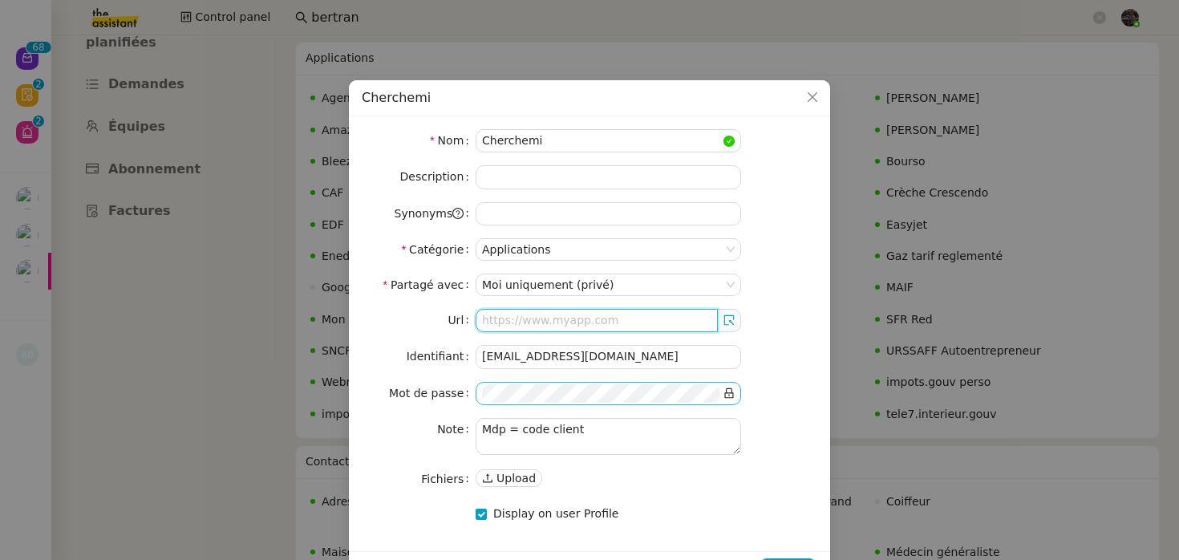
click at [494, 311] on input "text" at bounding box center [597, 320] width 242 height 23
paste input "[URL][DOMAIN_NAME]"
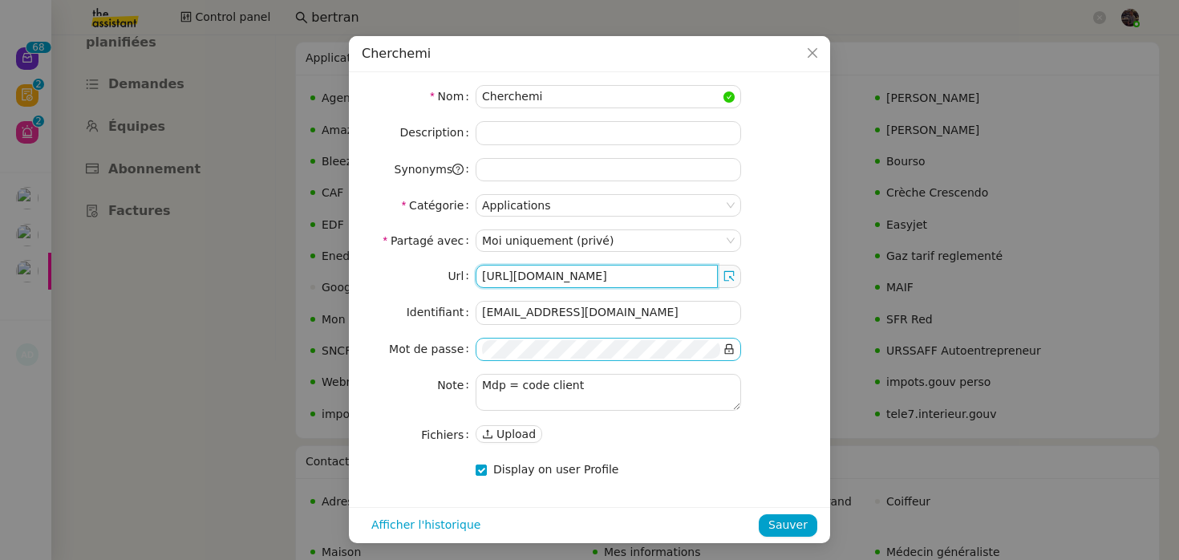
scroll to position [47, 0]
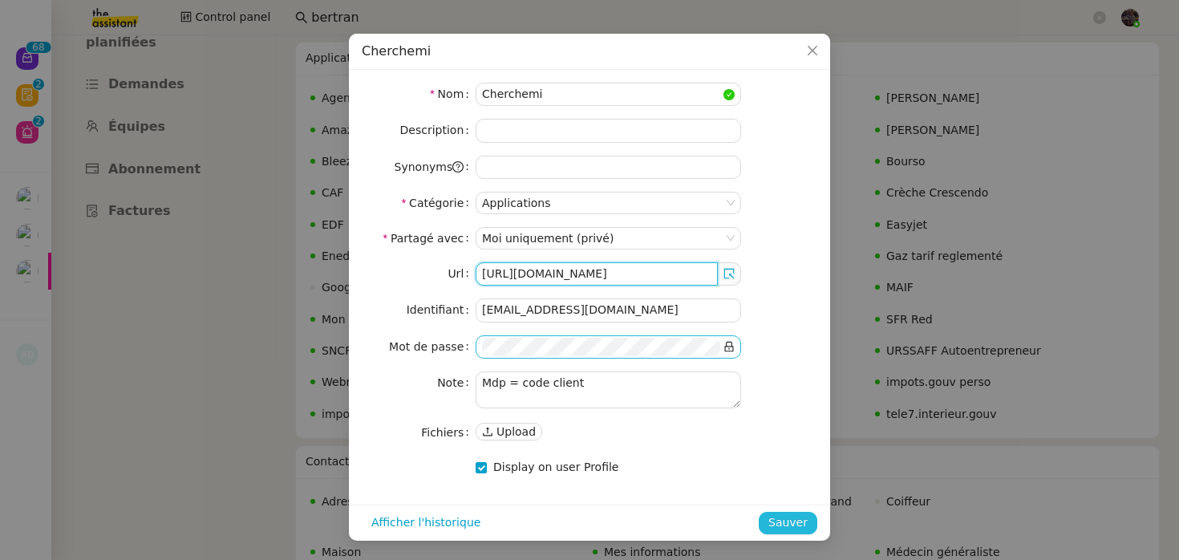
type input "[URL][DOMAIN_NAME]"
click at [780, 516] on span "Sauver" at bounding box center [787, 522] width 39 height 18
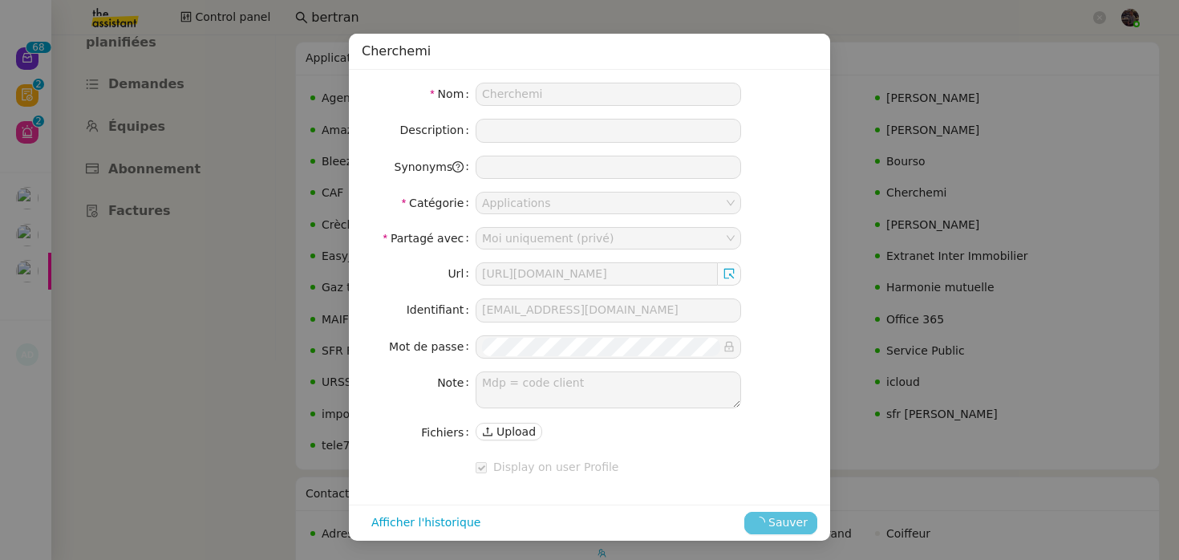
scroll to position [0, 0]
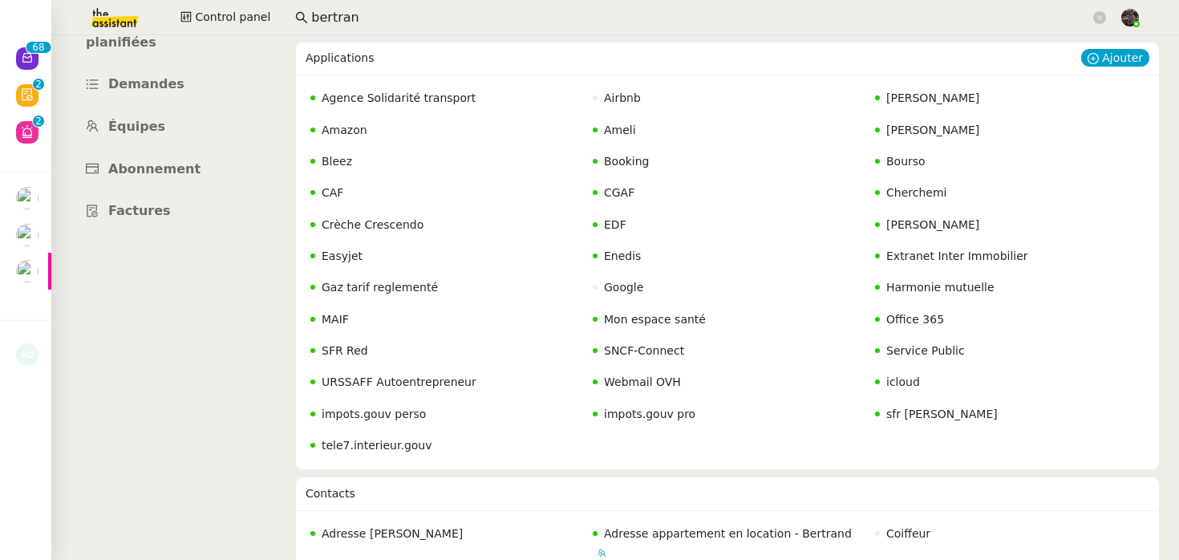
click at [915, 188] on span "Cherchemi" at bounding box center [916, 192] width 60 height 13
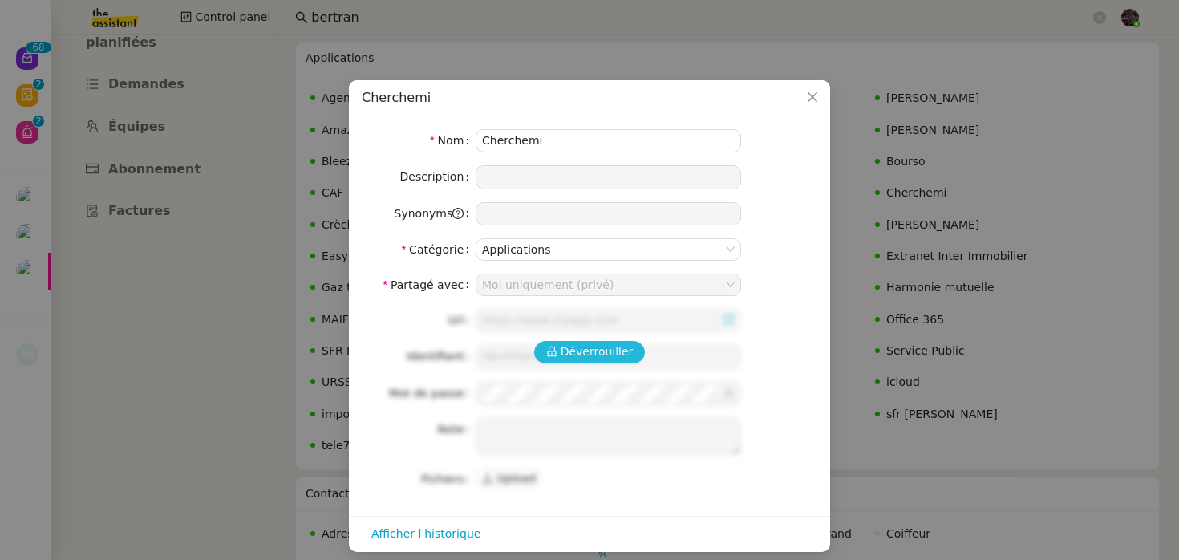
click at [615, 362] on button "Déverrouiller" at bounding box center [589, 352] width 111 height 22
type input "[URL][DOMAIN_NAME]"
type input "[EMAIL_ADDRESS][DOMAIN_NAME]"
type textarea "Mdp = code client"
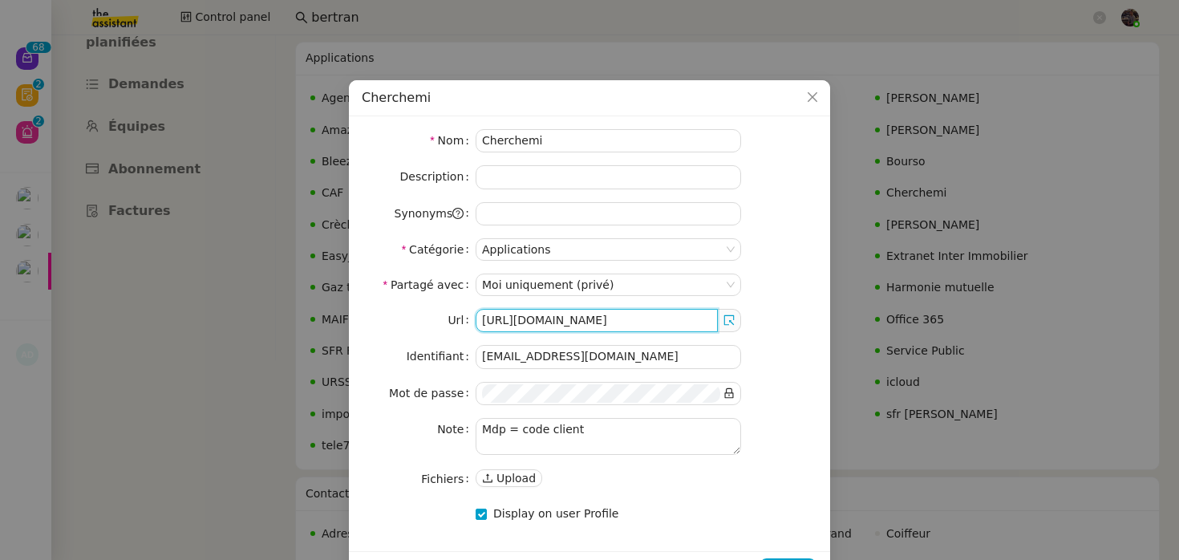
click at [595, 314] on input "[URL][DOMAIN_NAME]" at bounding box center [597, 320] width 242 height 23
paste input "chercheminippes"
type input "[URL][DOMAIN_NAME]"
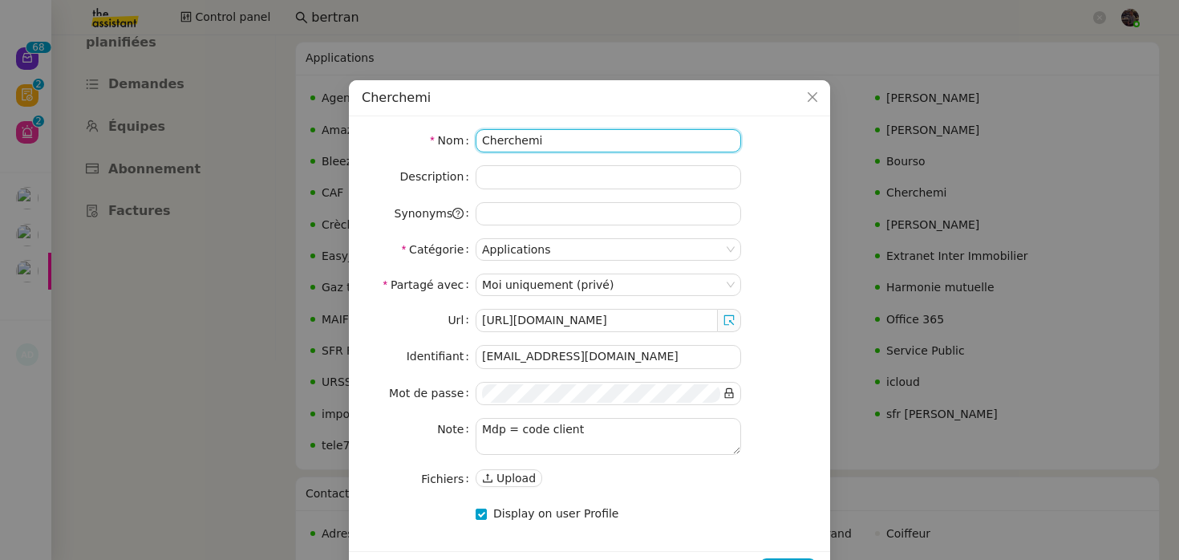
click at [512, 152] on input "Cherchemi" at bounding box center [609, 140] width 266 height 23
paste input "chercheminippes"
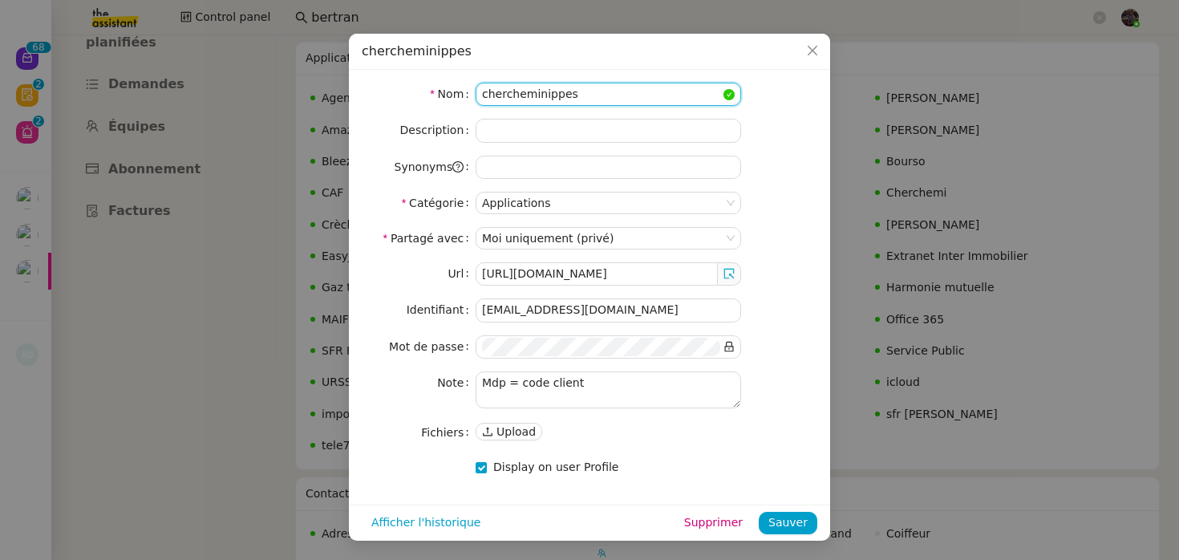
drag, startPoint x: 485, startPoint y: 99, endPoint x: 476, endPoint y: 101, distance: 9.0
click at [476, 101] on input "chercheminippes" at bounding box center [609, 94] width 266 height 23
type input "Chercheminippes"
click at [787, 513] on span "Sauver" at bounding box center [787, 522] width 39 height 18
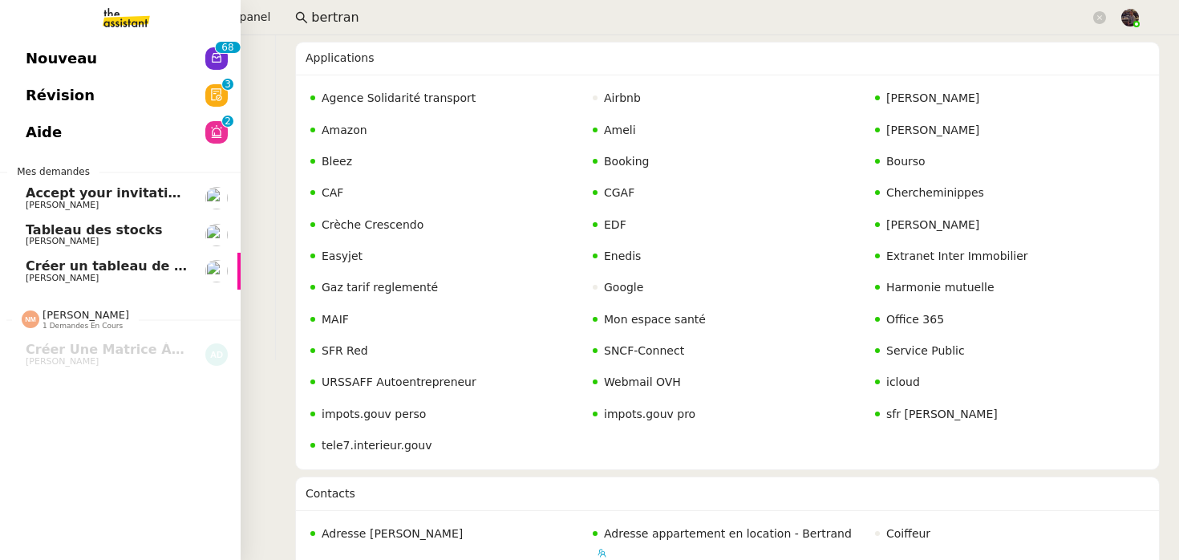
click at [128, 52] on link "Nouveau 0 1 2 3 4 5 6 7 8 9 0 1 2 3 4 5 6 7 8 9" at bounding box center [120, 58] width 241 height 37
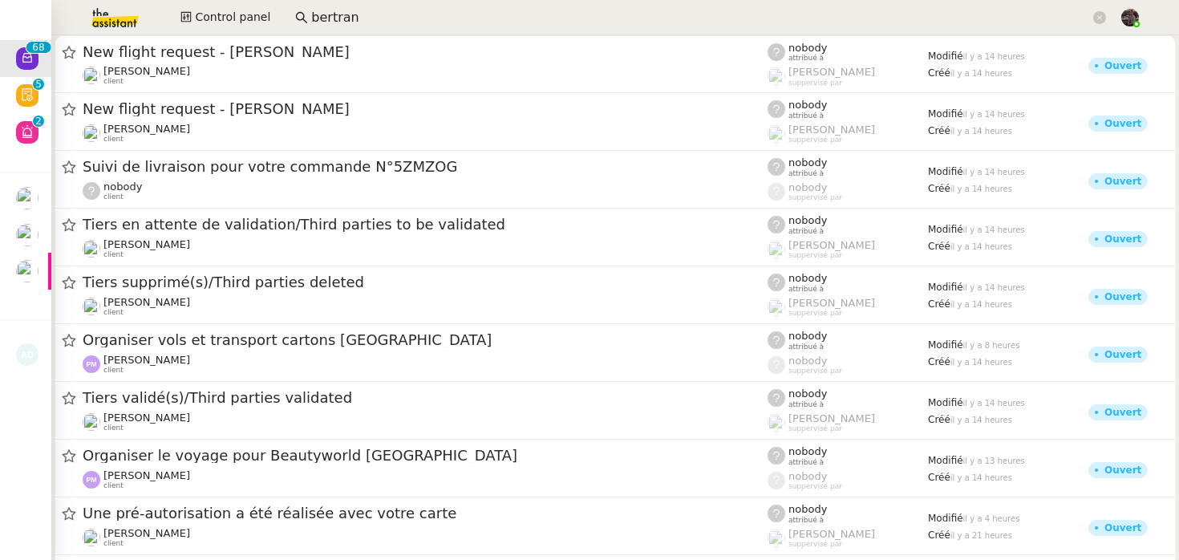
click at [107, 12] on img at bounding box center [102, 17] width 124 height 35
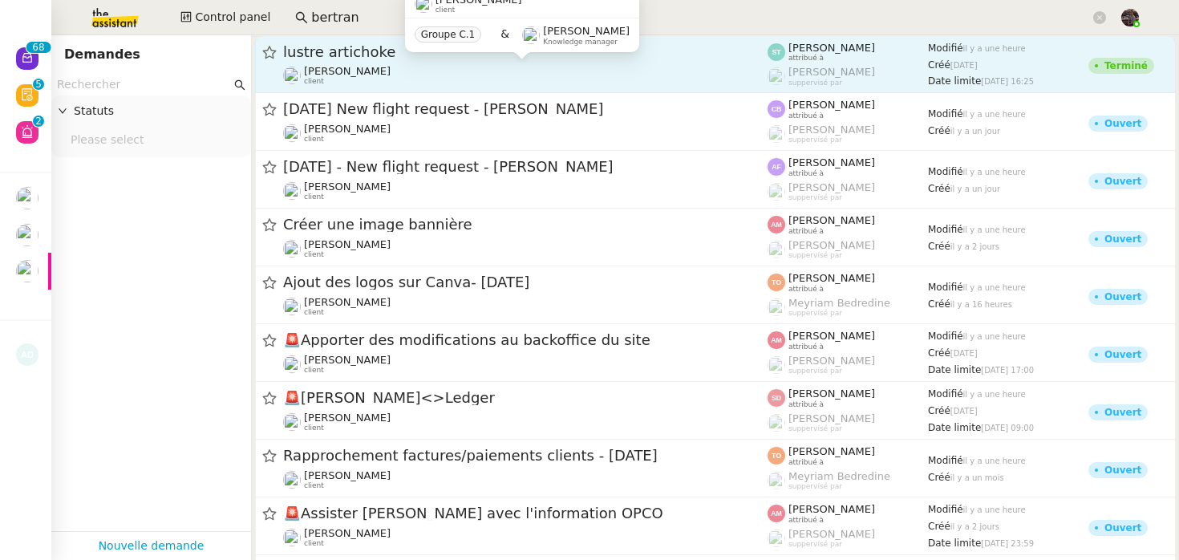
click at [632, 72] on div "[PERSON_NAME] client" at bounding box center [525, 75] width 484 height 21
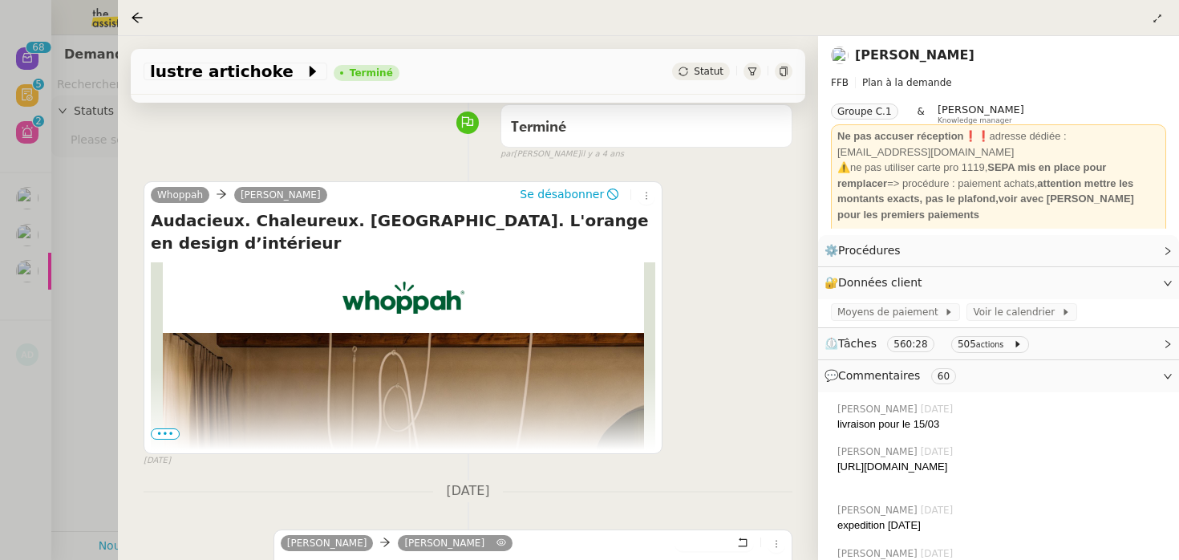
scroll to position [165, 0]
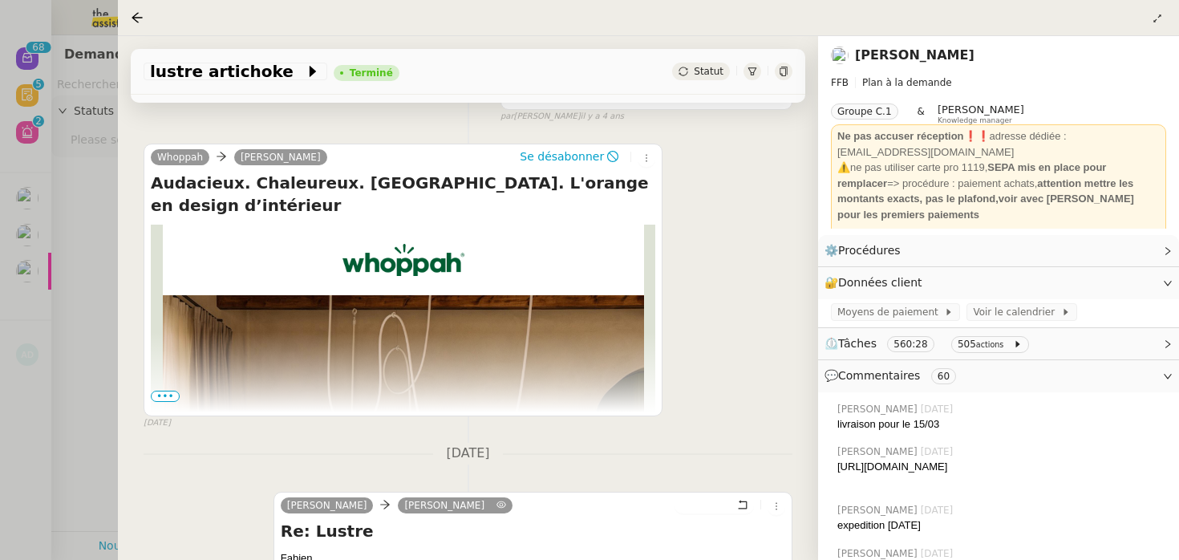
click at [87, 317] on div at bounding box center [589, 280] width 1179 height 560
